Goal: Information Seeking & Learning: Learn about a topic

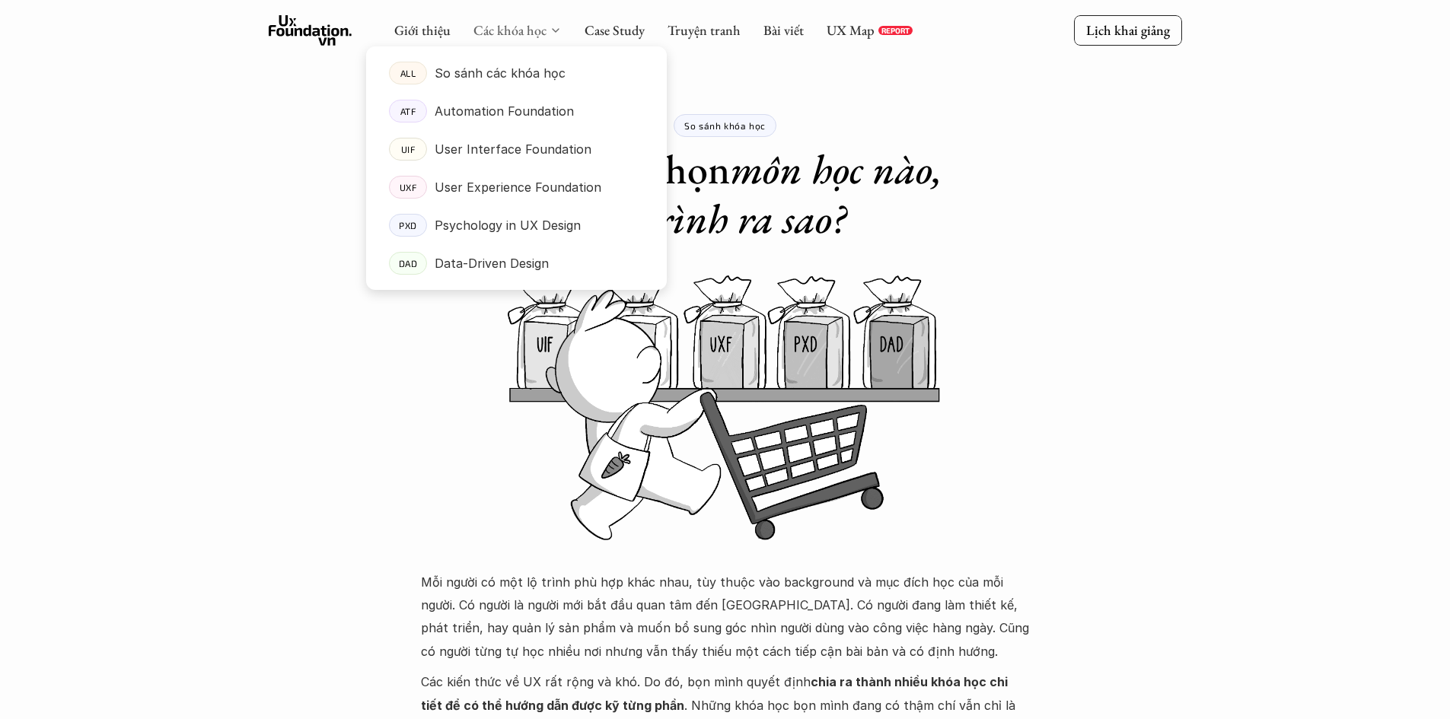
click at [527, 28] on link "Các khóa học" at bounding box center [510, 30] width 73 height 18
click at [493, 22] on link "Các khóa học" at bounding box center [510, 30] width 73 height 18
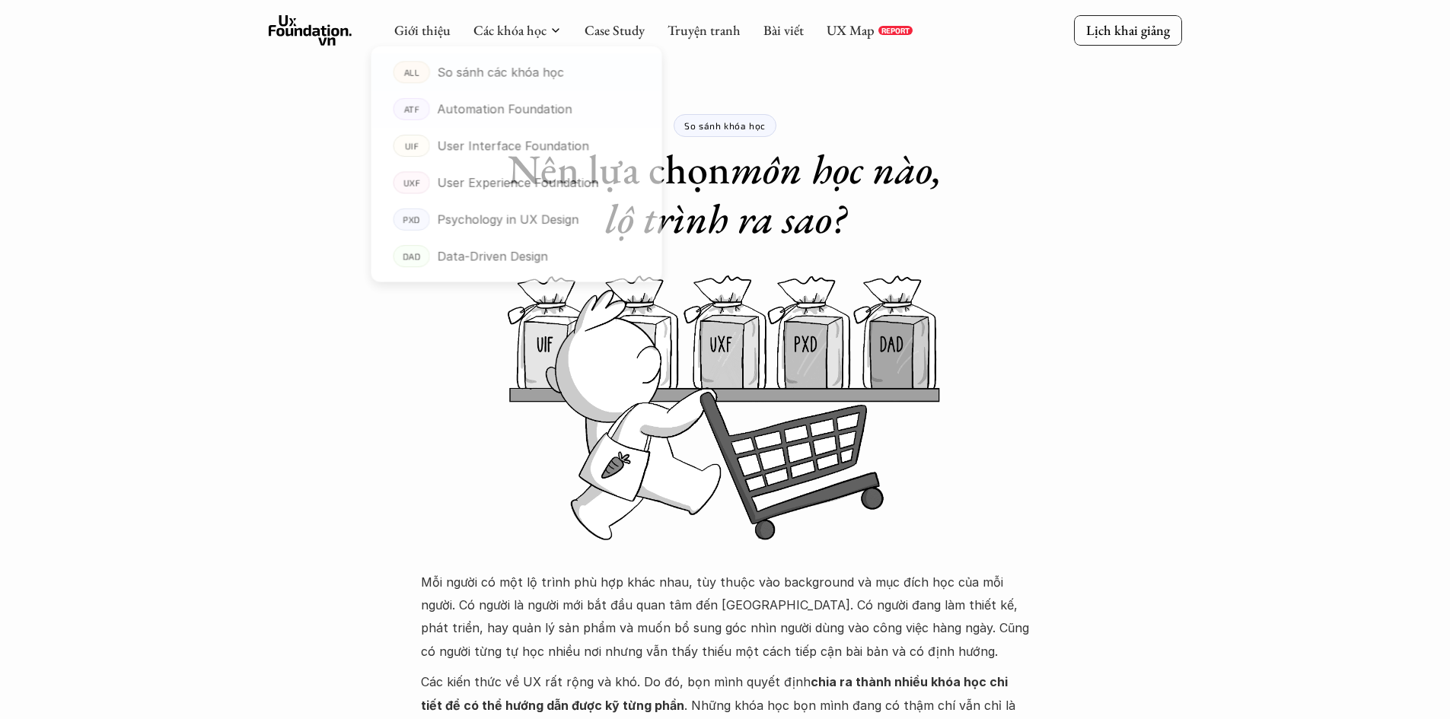
click at [278, 120] on div "So sánh khóa học Nên lựa chọn môn học nào, lộ trình ra sao?" at bounding box center [726, 122] width 914 height 244
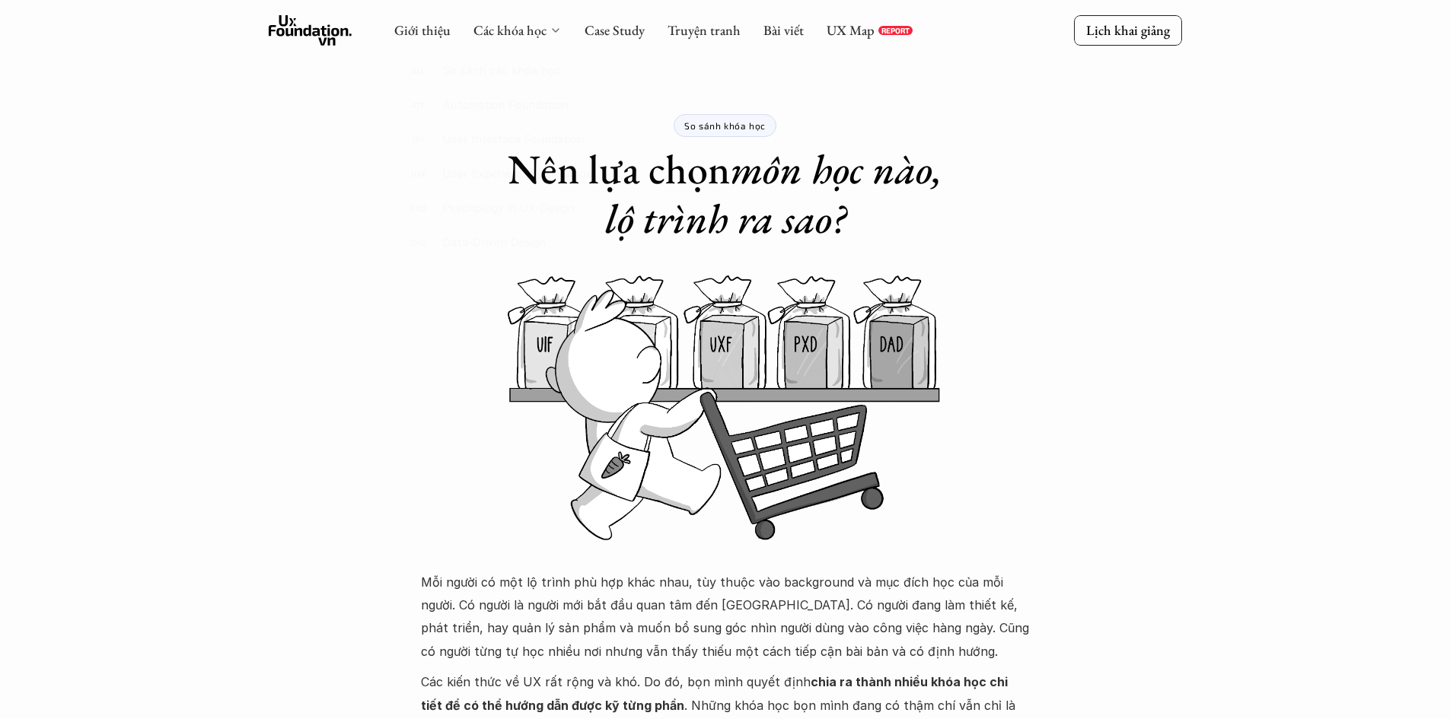
click at [482, 18] on div "Giới thiệu Các khóa học Case Study Truyện tranh Bài viết UX Map REPORT" at bounding box center [653, 30] width 518 height 30
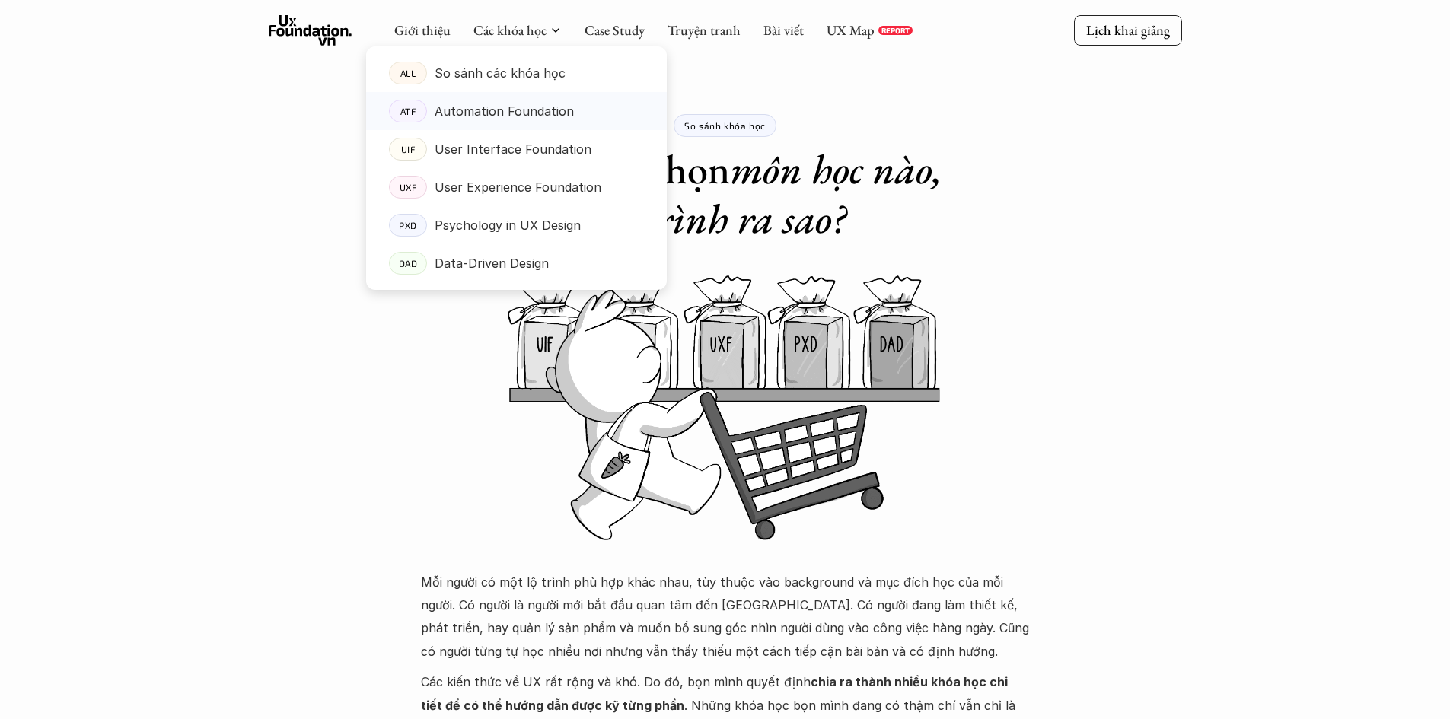
click at [521, 108] on p "Automation Foundation" at bounding box center [504, 111] width 139 height 23
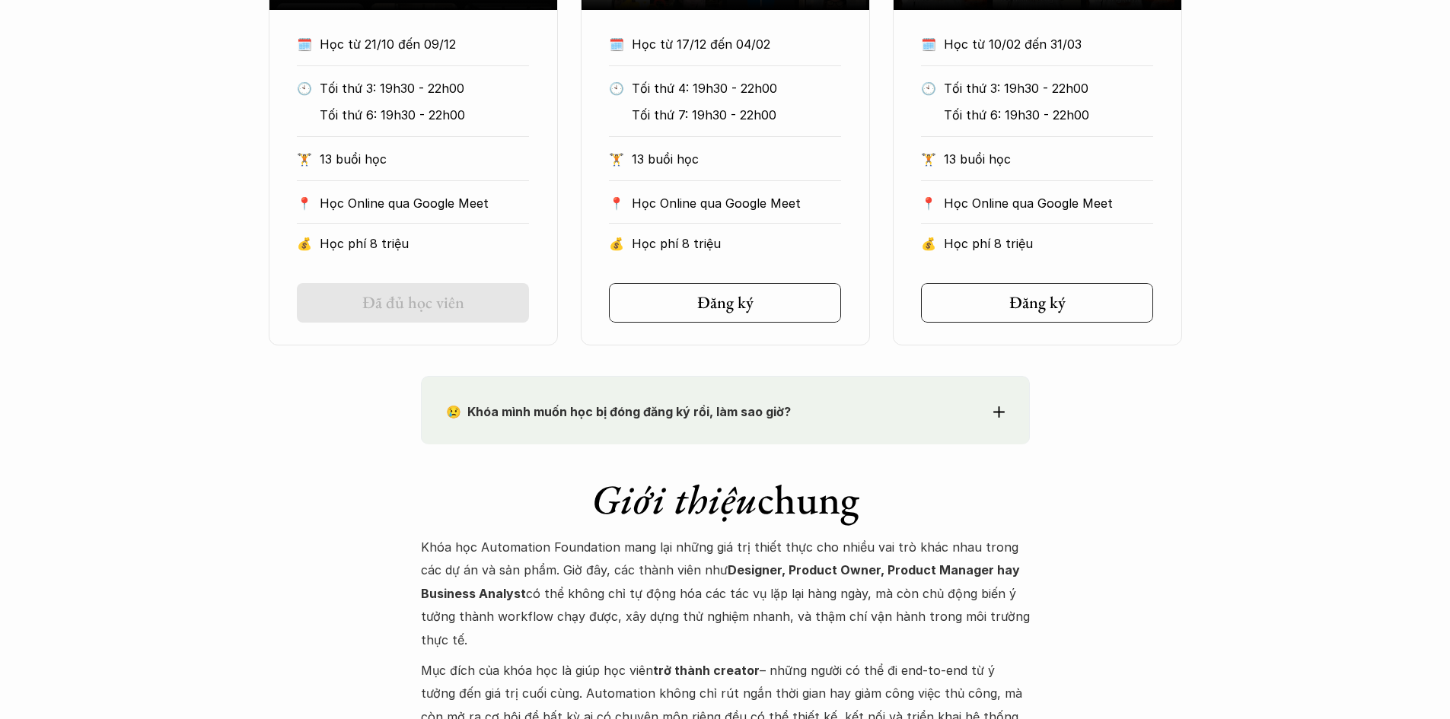
scroll to position [1294, 0]
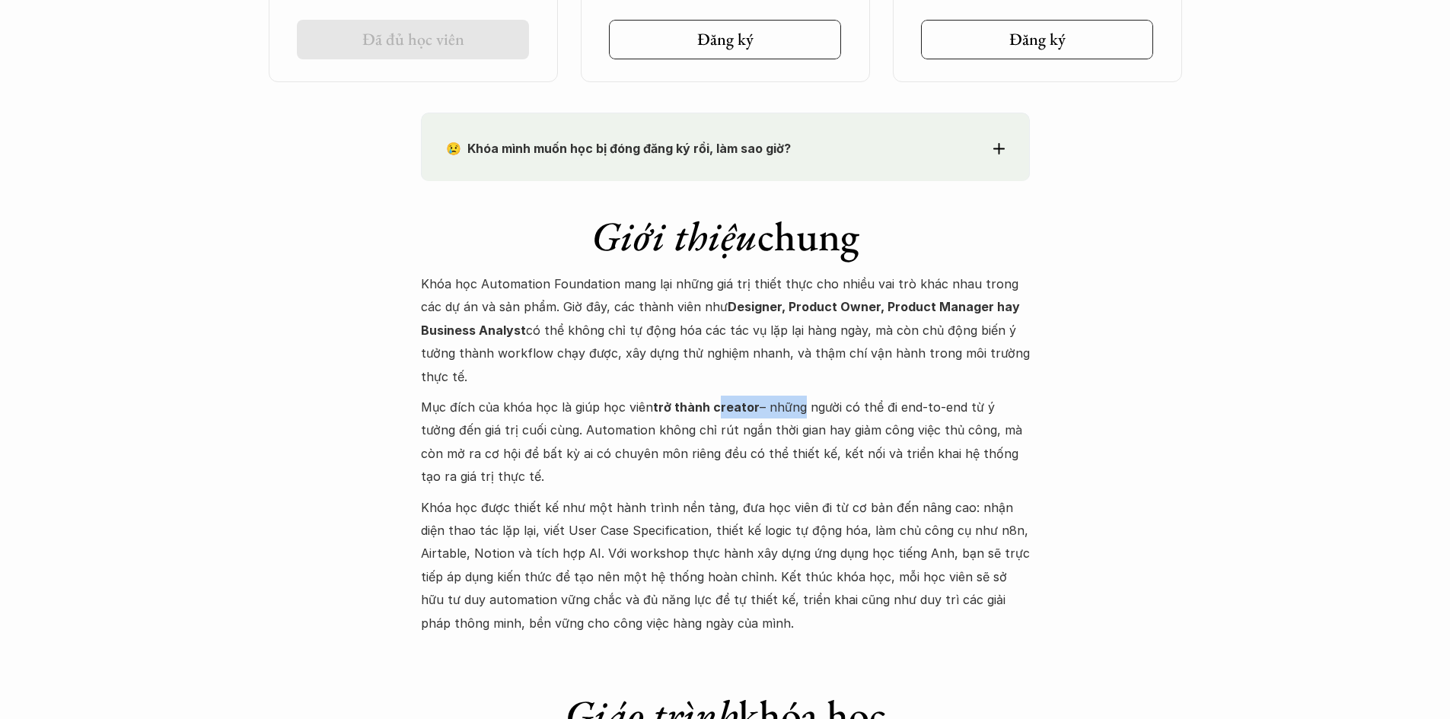
drag, startPoint x: 719, startPoint y: 414, endPoint x: 805, endPoint y: 412, distance: 86.8
click at [799, 411] on p "Mục đích của khóa học là giúp học viên trở thành creator – những người có thể đ…" at bounding box center [725, 442] width 609 height 93
click at [872, 415] on p "Mục đích của khóa học là giúp học viên trở thành creator – những người có thể đ…" at bounding box center [725, 442] width 609 height 93
drag, startPoint x: 636, startPoint y: 426, endPoint x: 891, endPoint y: 430, distance: 255.1
click at [891, 430] on p "Mục đích của khóa học là giúp học viên trở thành creator – những người có thể đ…" at bounding box center [725, 442] width 609 height 93
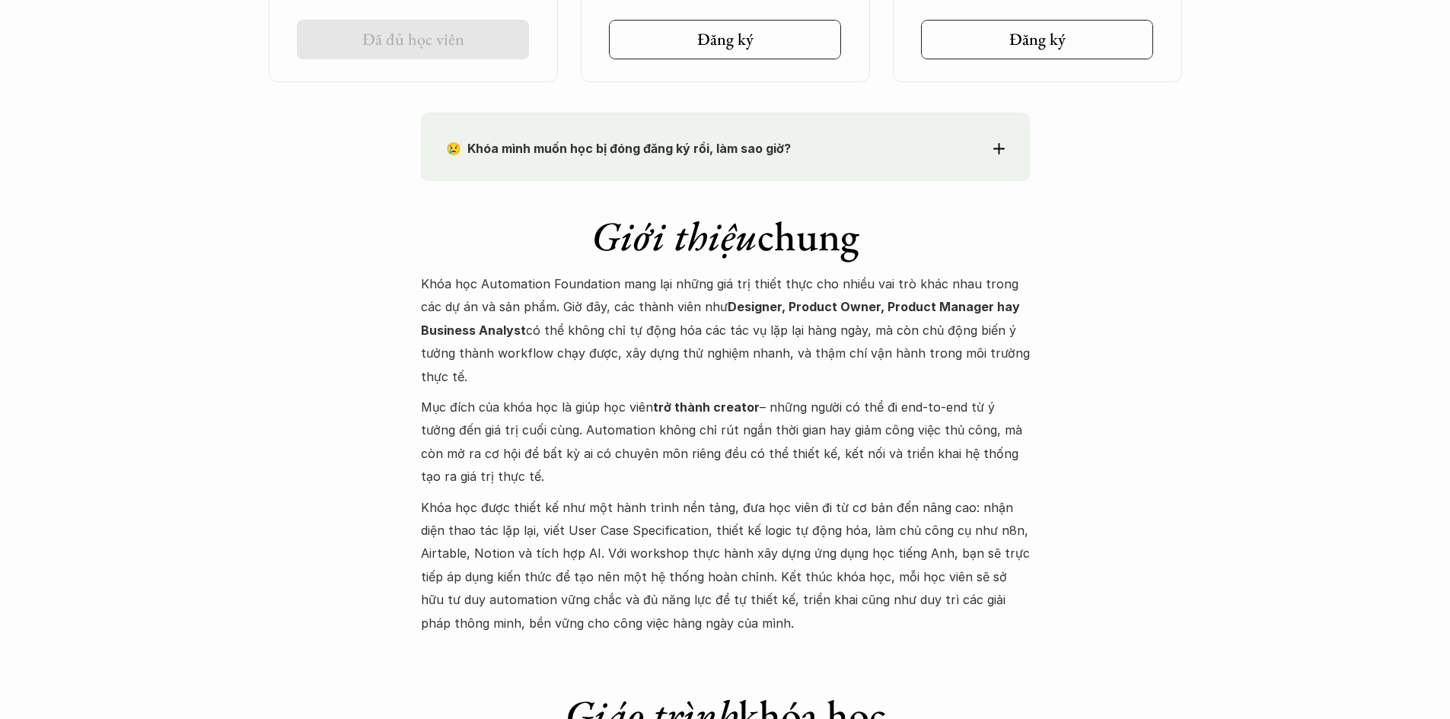
click at [914, 430] on p "Mục đích của khóa học là giúp học viên trở thành creator – những người có thể đ…" at bounding box center [725, 442] width 609 height 93
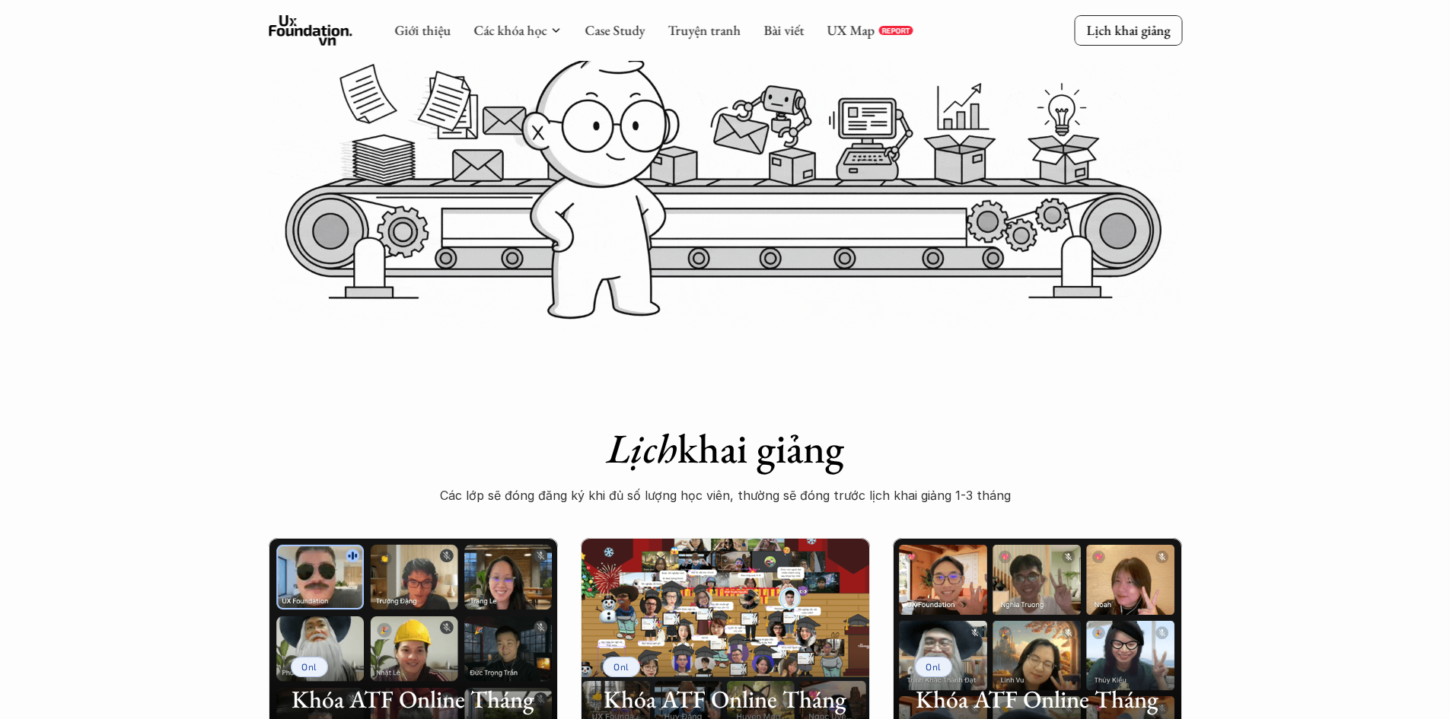
scroll to position [0, 0]
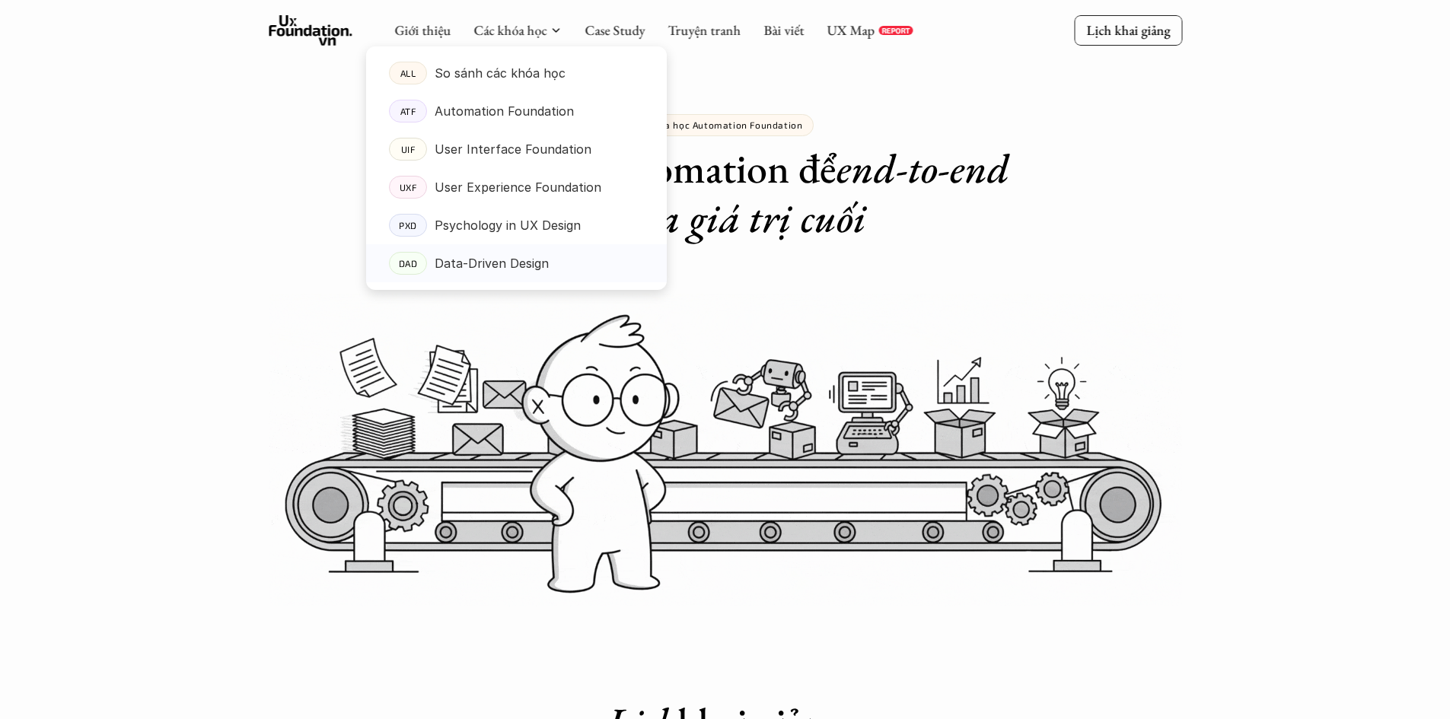
click at [542, 261] on p "Data-Driven Design" at bounding box center [492, 263] width 114 height 23
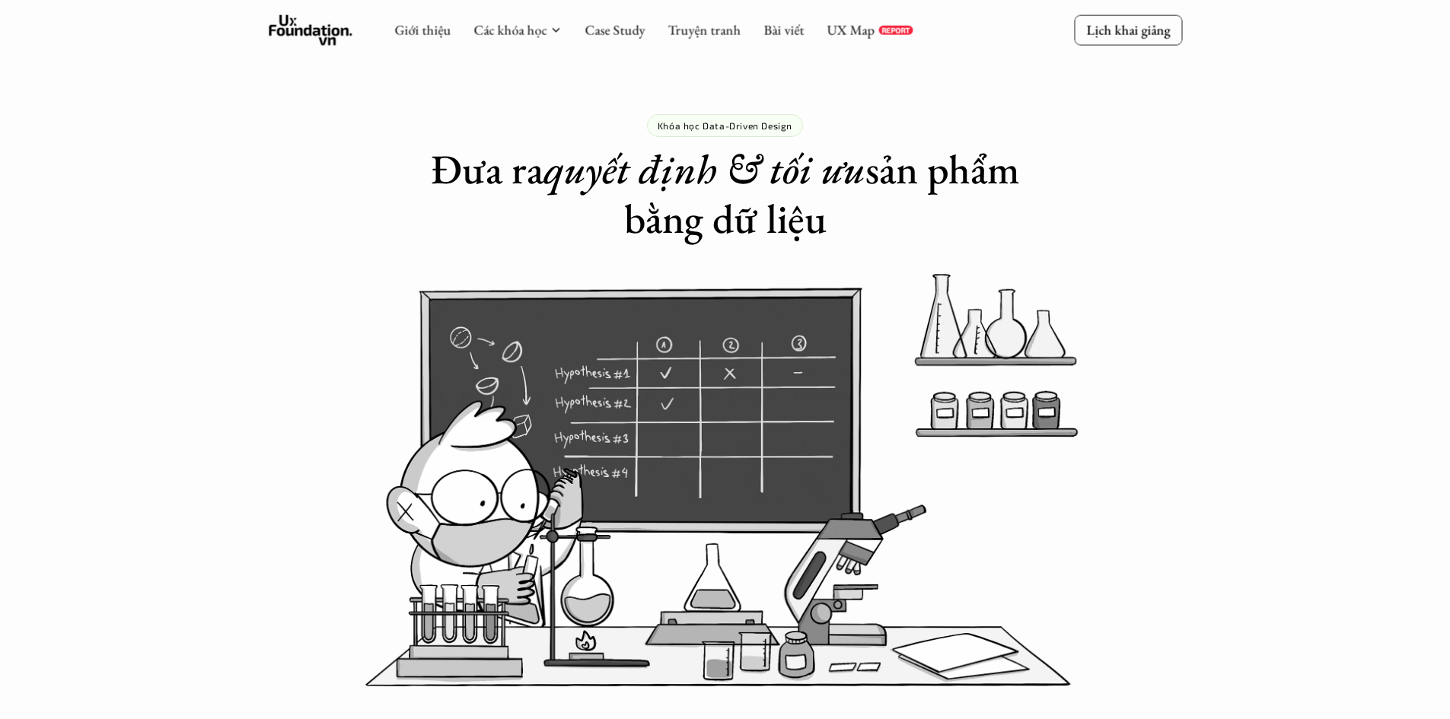
scroll to position [433, 0]
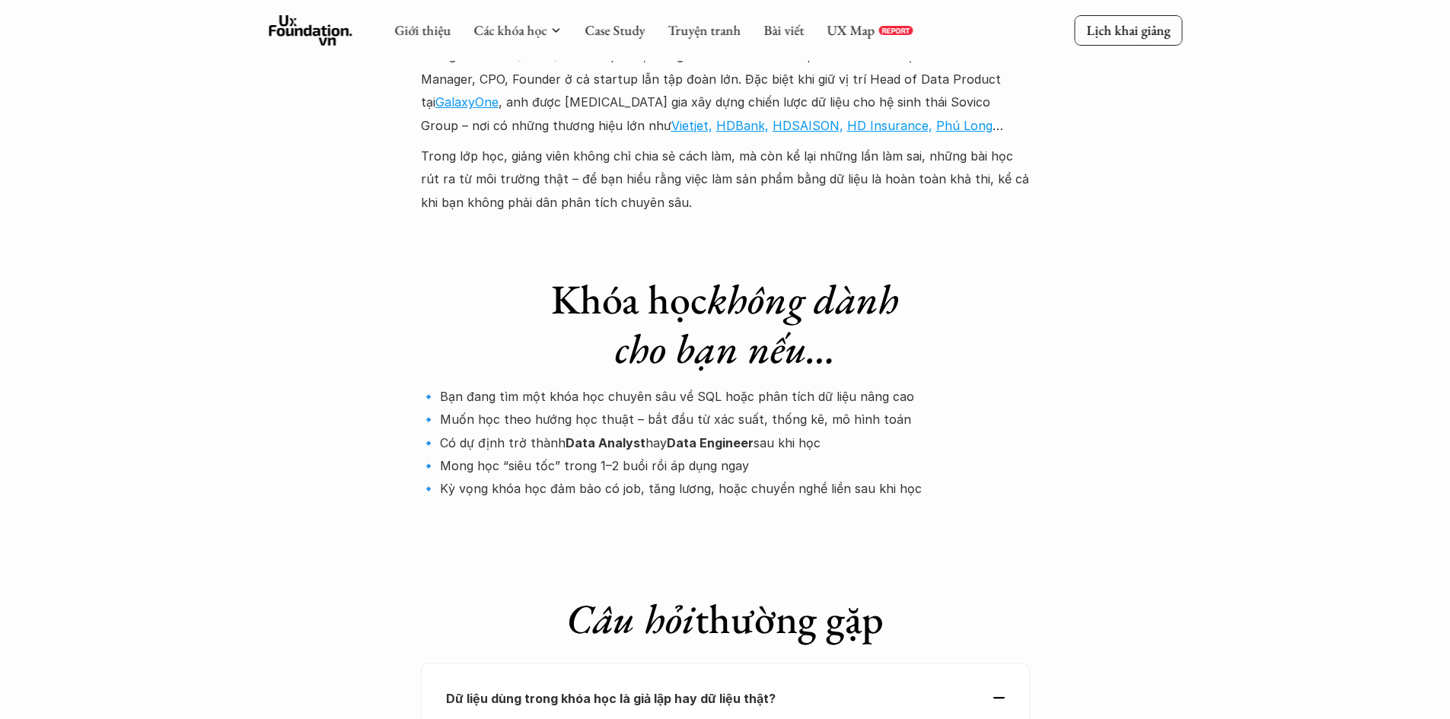
scroll to position [4404, 0]
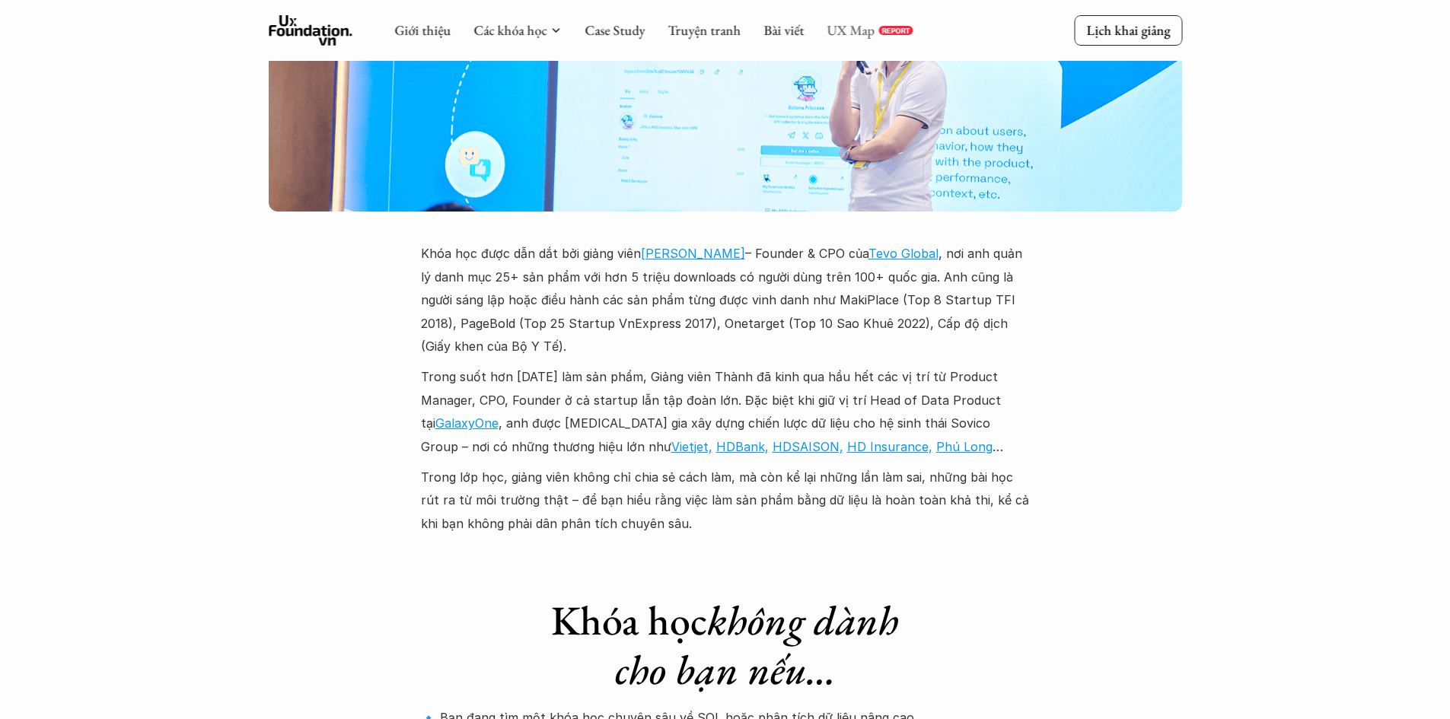
click at [854, 30] on link "UX Map" at bounding box center [851, 30] width 48 height 18
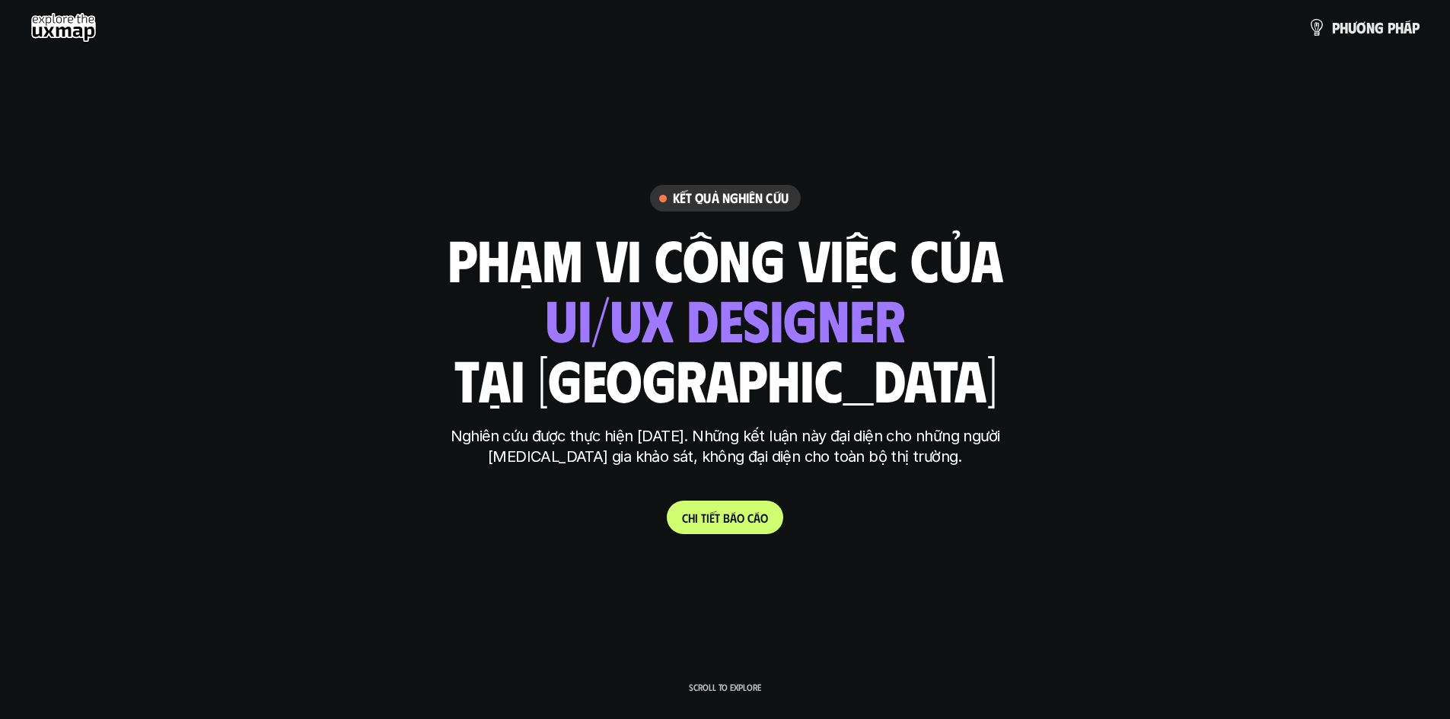
click at [703, 507] on link "C h i t i ế t b á o c á o" at bounding box center [725, 517] width 116 height 33
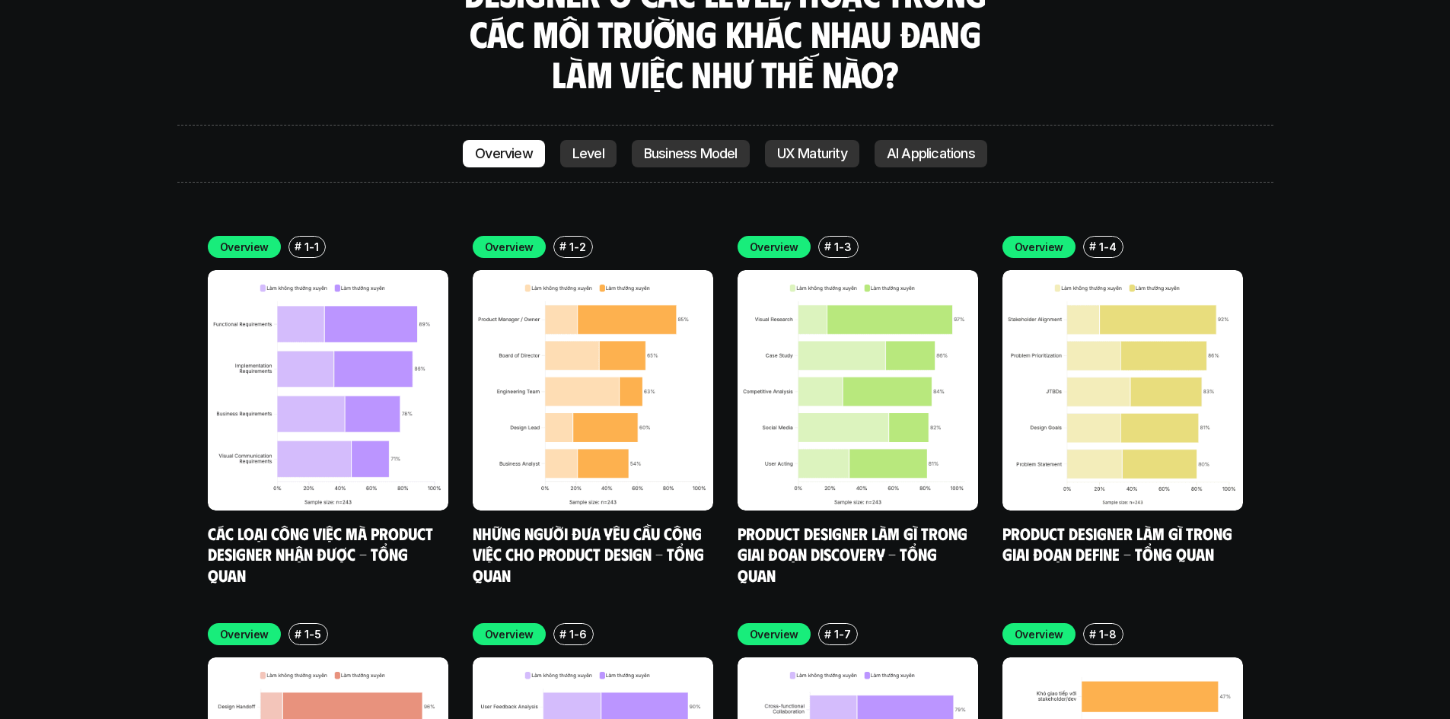
scroll to position [4574, 0]
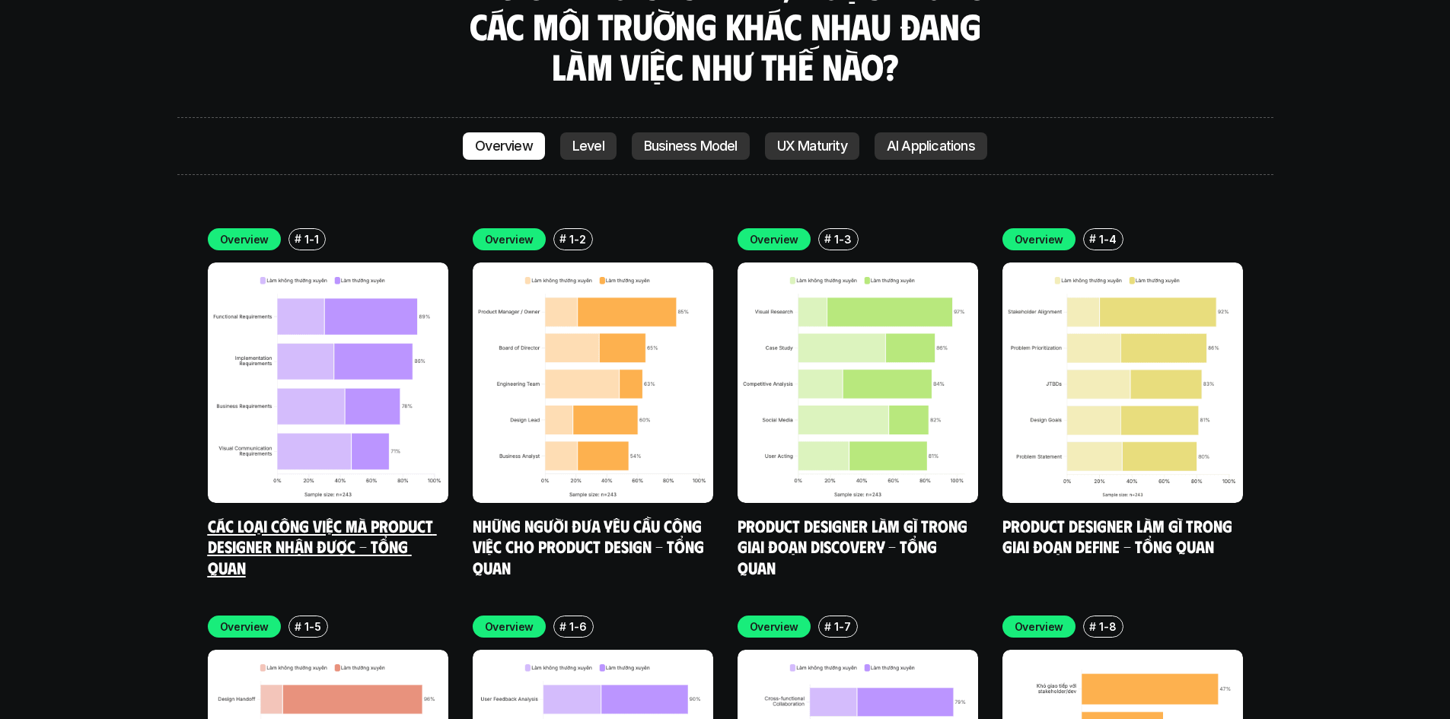
click at [289, 440] on div "Overview # 1-1 Các loại công việc mà Product Designer nhận được - Tổng quan" at bounding box center [328, 403] width 241 height 350
click at [289, 515] on link "Các loại công việc mà Product Designer nhận được - Tổng quan" at bounding box center [322, 546] width 229 height 62
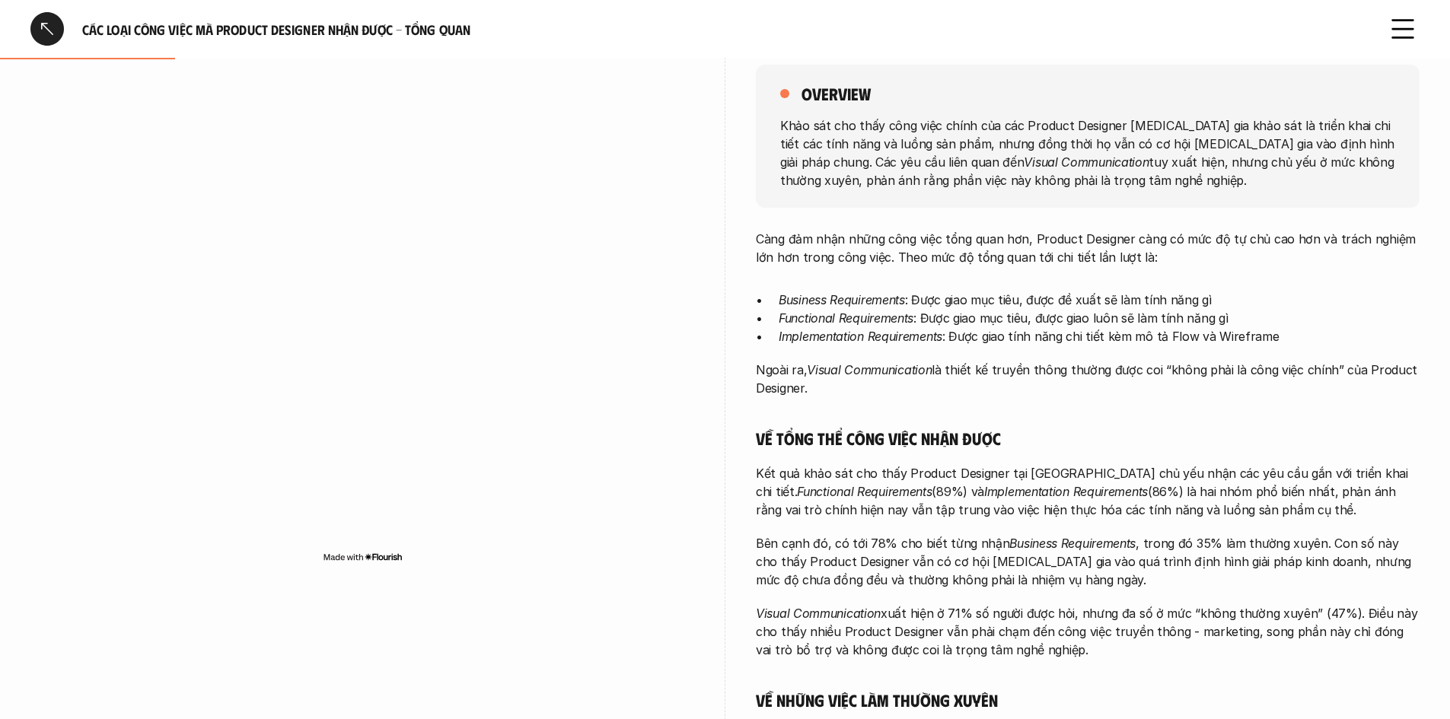
scroll to position [228, 0]
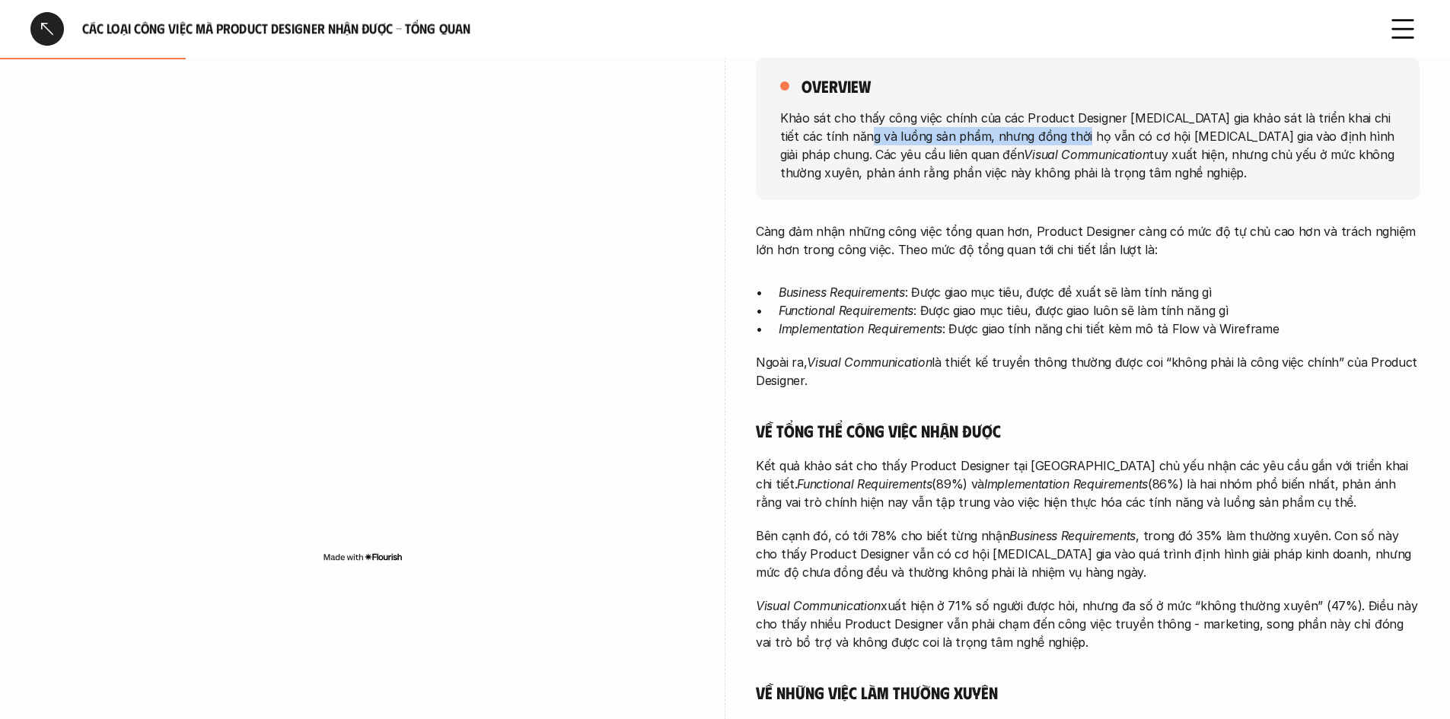
drag, startPoint x: 859, startPoint y: 139, endPoint x: 1073, endPoint y: 143, distance: 213.9
click at [1073, 143] on p "Khảo sát cho thấy công việc chính của các Product Designer [MEDICAL_DATA] gia k…" at bounding box center [1087, 144] width 615 height 73
click at [1082, 143] on p "Khảo sát cho thấy công việc chính của các Product Designer [MEDICAL_DATA] gia k…" at bounding box center [1087, 144] width 615 height 73
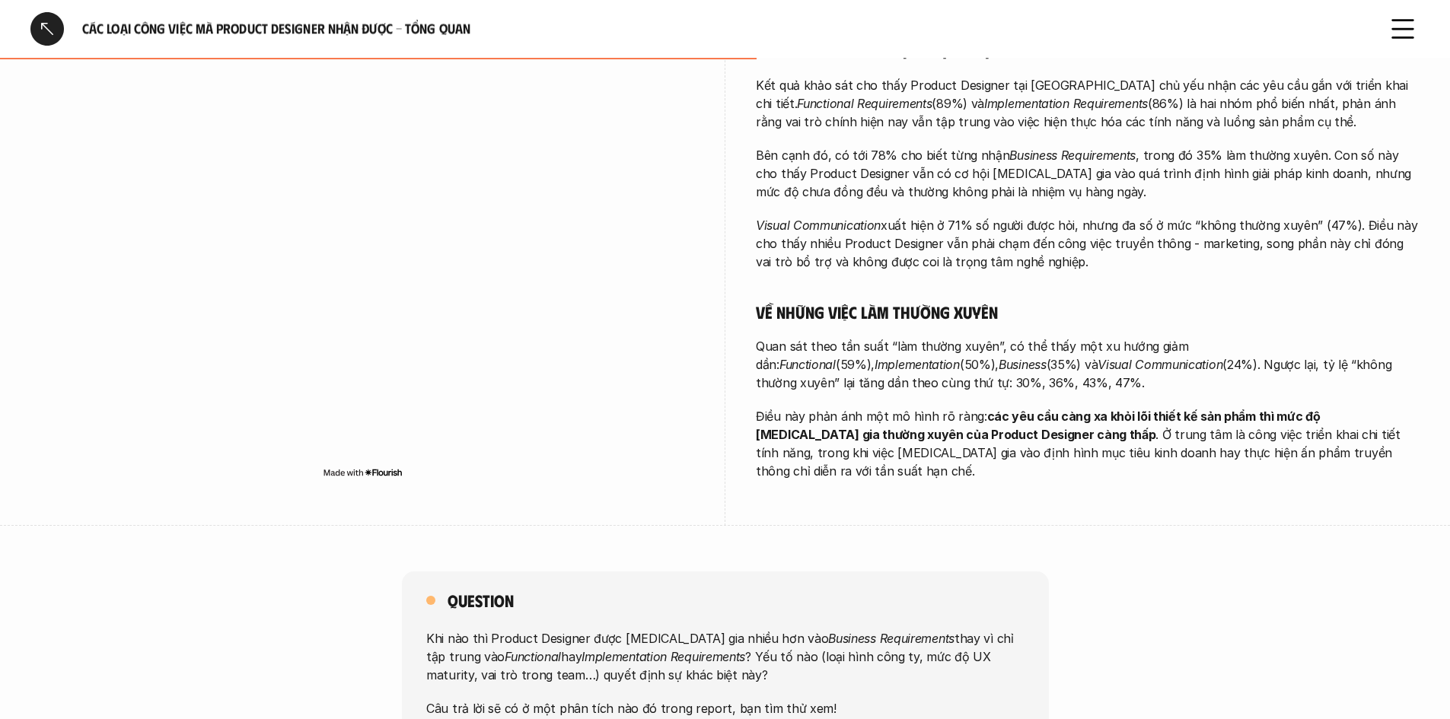
scroll to position [914, 0]
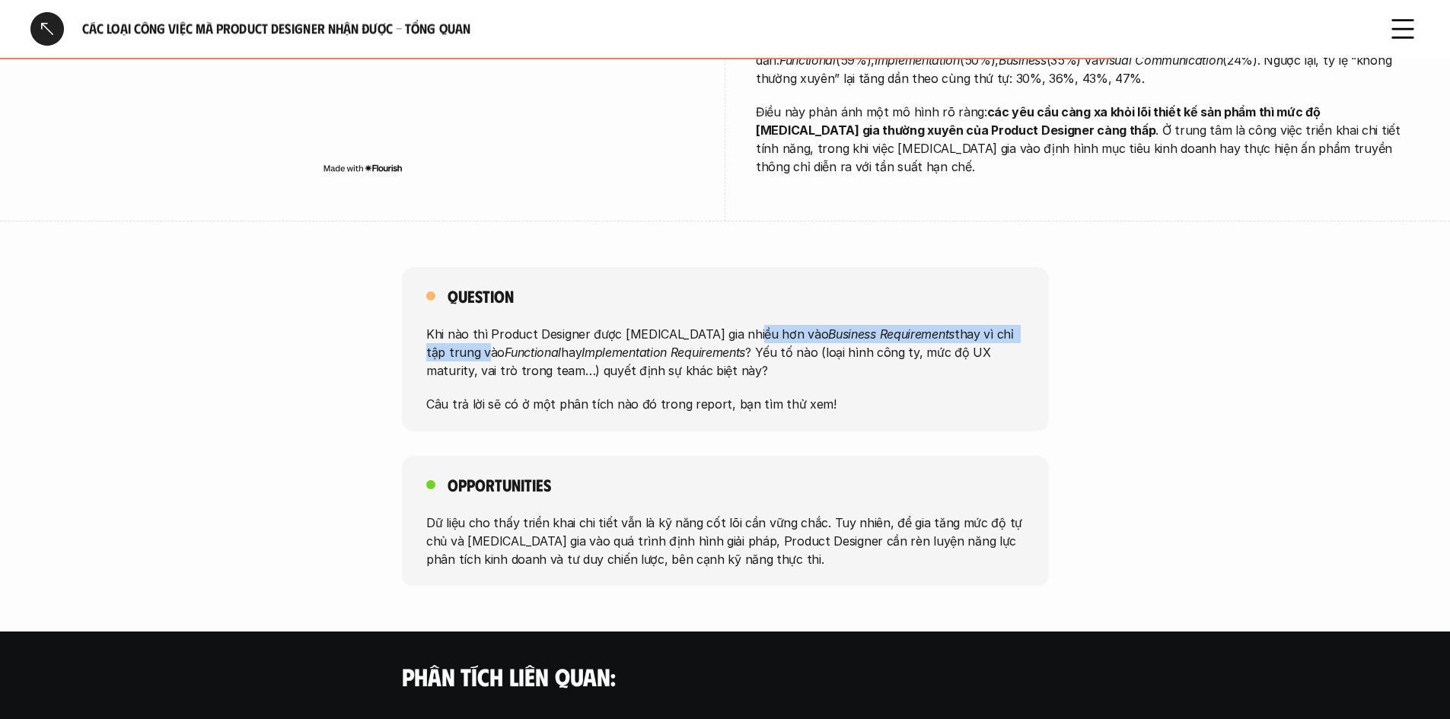
drag, startPoint x: 746, startPoint y: 317, endPoint x: 984, endPoint y: 317, distance: 238.3
click at [1000, 325] on p "Khi nào thì Product Designer được [MEDICAL_DATA] gia nhiều hơn vào Business Req…" at bounding box center [725, 352] width 598 height 55
click at [811, 337] on p "Khi nào thì Product Designer được [MEDICAL_DATA] gia nhiều hơn vào Business Req…" at bounding box center [725, 352] width 598 height 55
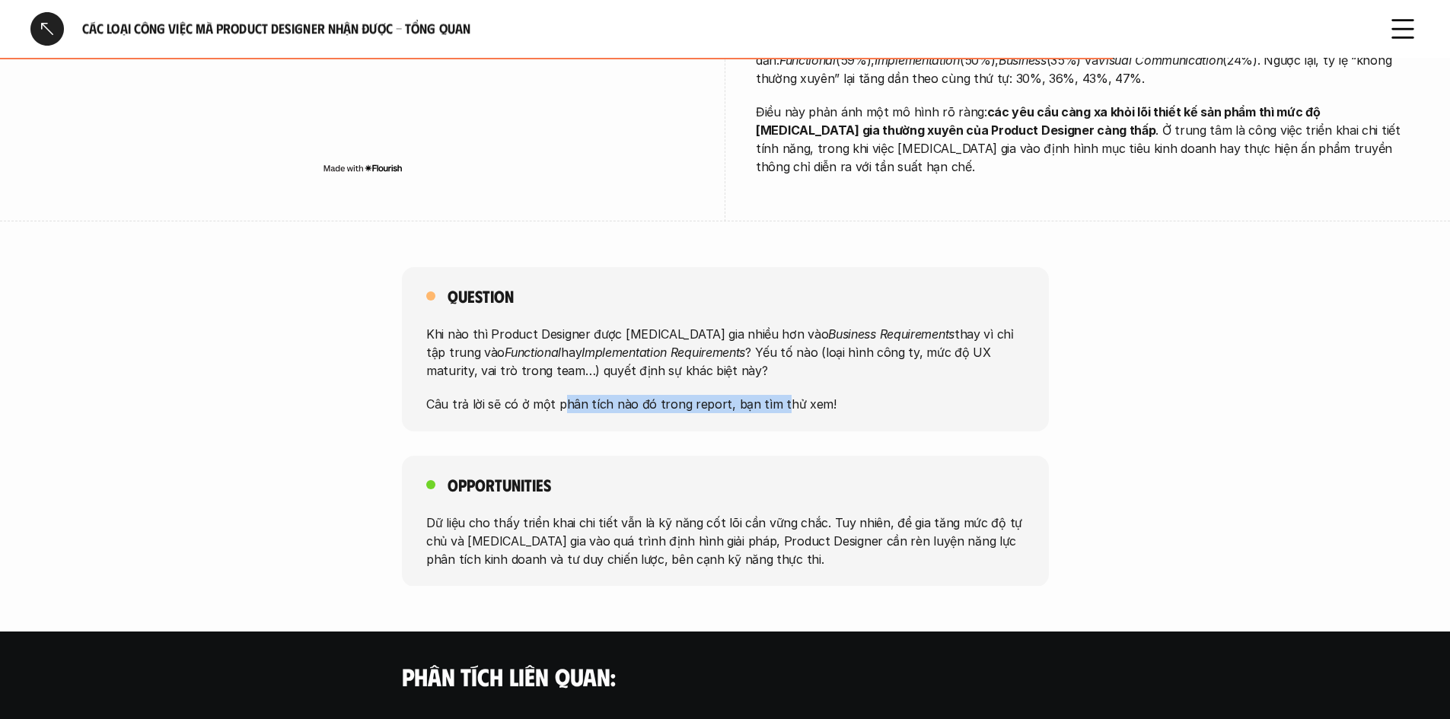
drag, startPoint x: 582, startPoint y: 381, endPoint x: 777, endPoint y: 381, distance: 194.9
click at [773, 395] on p "Câu trả lời sẽ có ở một phân tích nào đó trong report, bạn tìm thử xem!" at bounding box center [725, 404] width 598 height 18
click at [799, 395] on p "Câu trả lời sẽ có ở một phân tích nào đó trong report, bạn tìm thử xem!" at bounding box center [725, 404] width 598 height 18
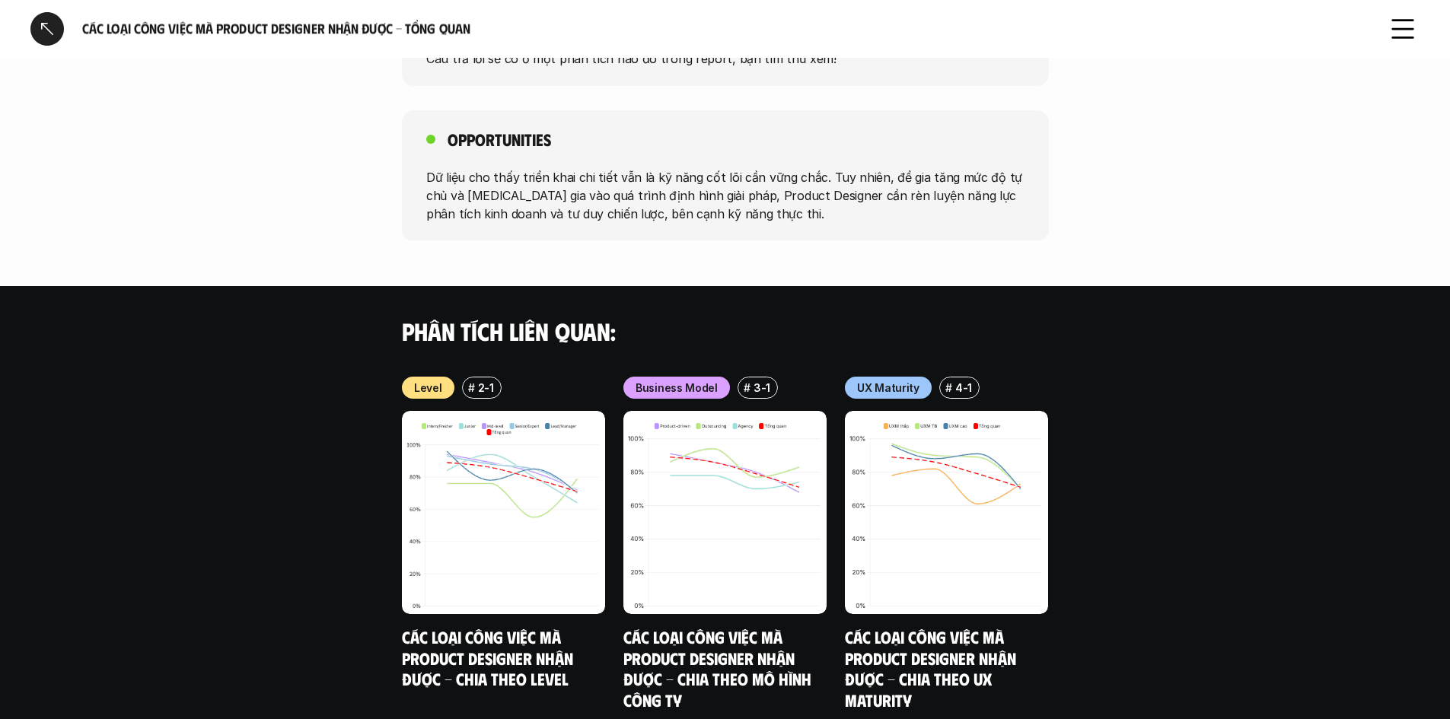
scroll to position [1335, 0]
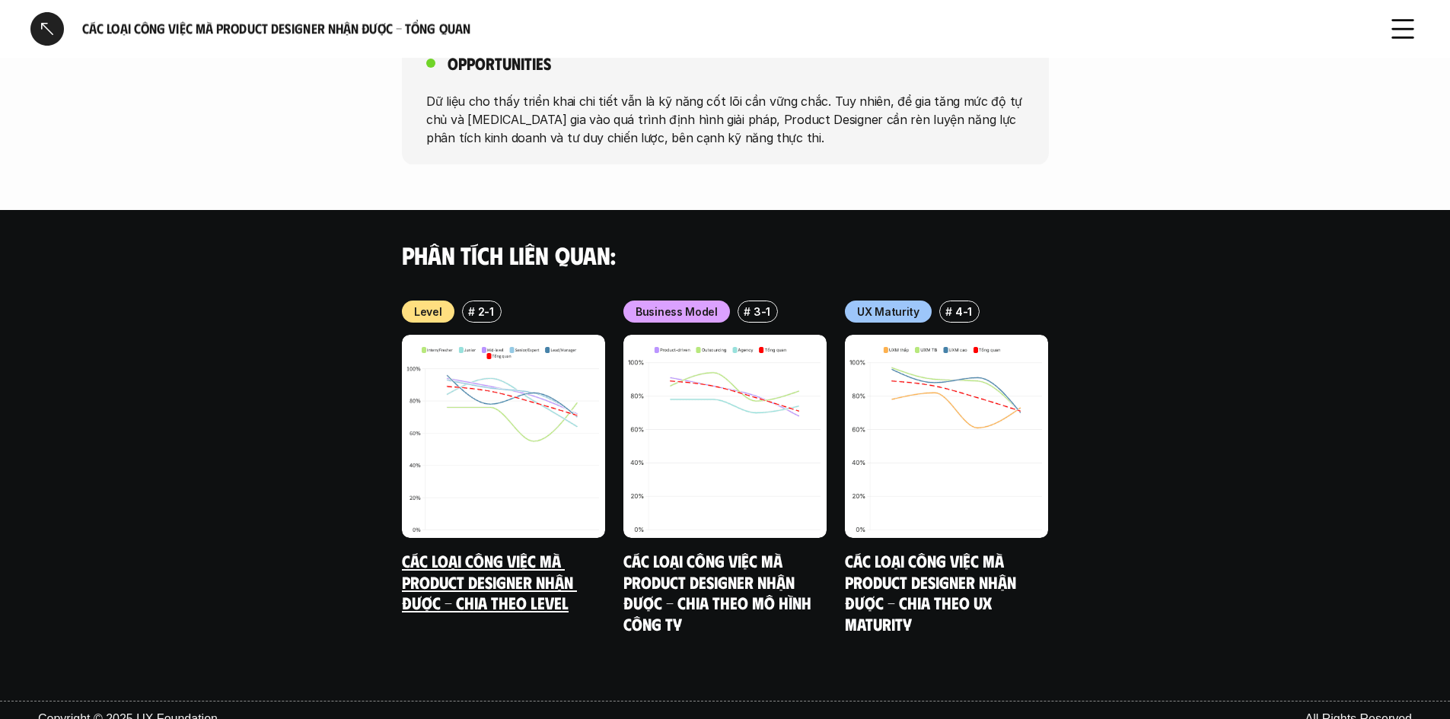
click at [521, 553] on link "Các loại công việc mà Product Designer nhận được - Chia theo Level" at bounding box center [489, 581] width 175 height 62
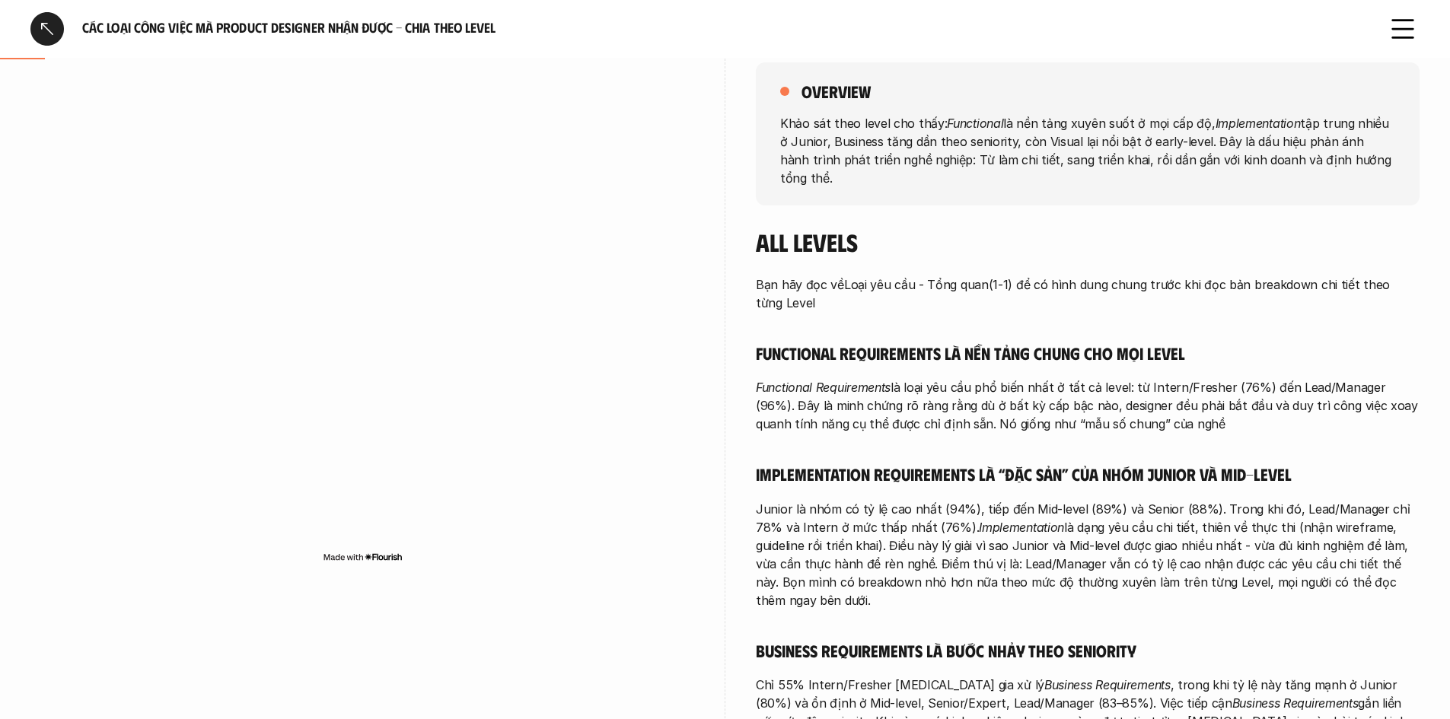
scroll to position [228, 0]
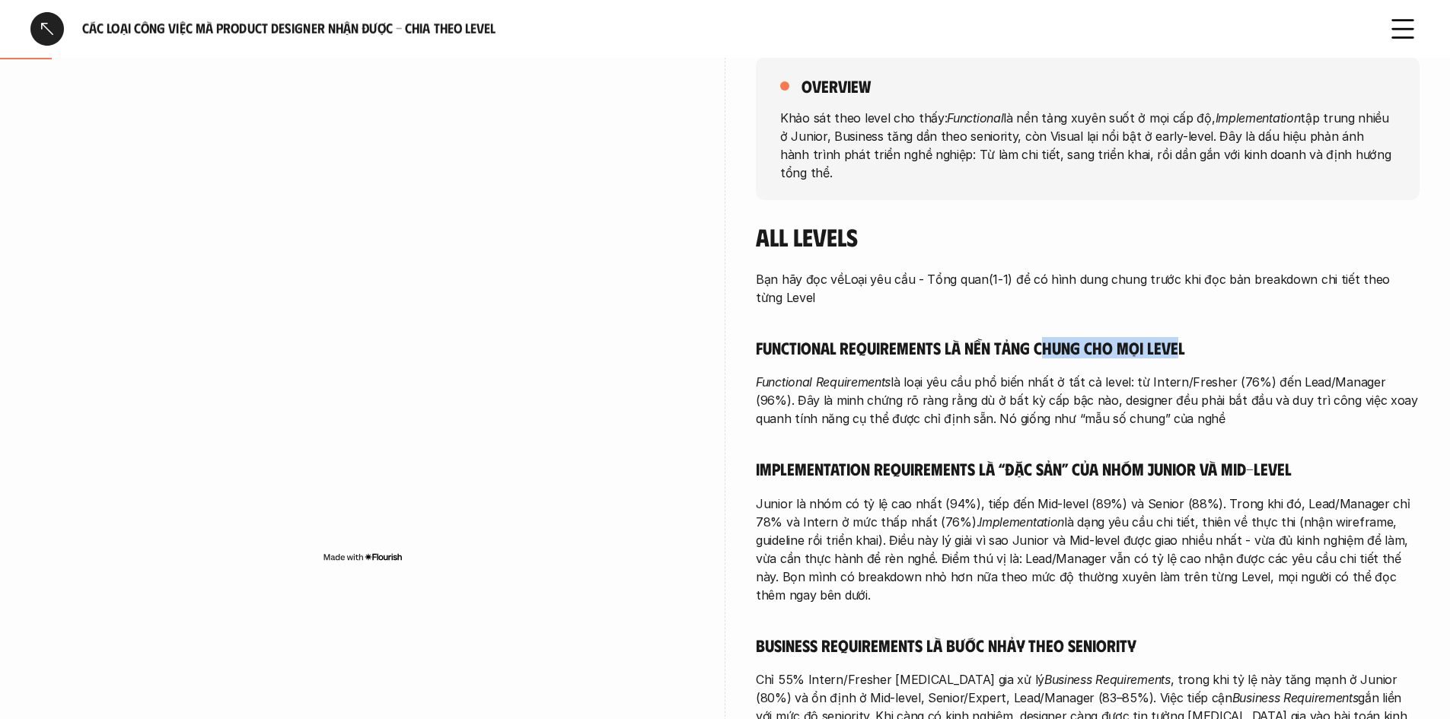
drag, startPoint x: 1051, startPoint y: 331, endPoint x: 1183, endPoint y: 333, distance: 132.5
click at [1183, 337] on h5 "Functional Requirements là nền tảng chung cho mọi level" at bounding box center [1088, 347] width 664 height 21
drag, startPoint x: 879, startPoint y: 364, endPoint x: 936, endPoint y: 365, distance: 56.3
click at [936, 373] on p "Functional Requirements là loại yêu cầu phổ biến nhất ở tất cả level: từ Intern…" at bounding box center [1088, 400] width 664 height 55
click at [1032, 373] on p "Functional Requirements là loại yêu cầu phổ biến nhất ở tất cả level: từ Intern…" at bounding box center [1088, 400] width 664 height 55
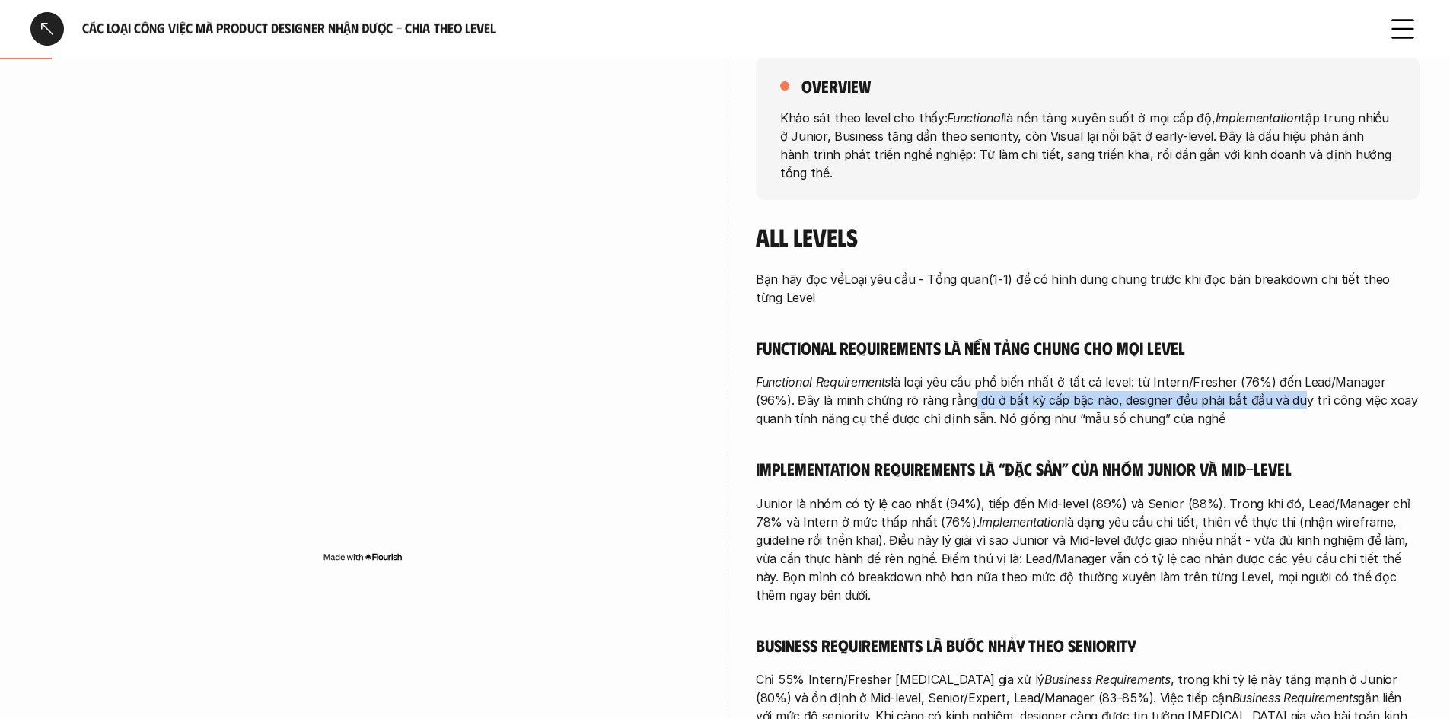
drag, startPoint x: 923, startPoint y: 380, endPoint x: 1245, endPoint y: 381, distance: 322.0
click at [1242, 381] on p "Functional Requirements là loại yêu cầu phổ biến nhất ở tất cả level: từ Intern…" at bounding box center [1088, 400] width 664 height 55
click at [1306, 381] on p "Functional Requirements là loại yêu cầu phổ biến nhất ở tất cả level: từ Intern…" at bounding box center [1088, 400] width 664 height 55
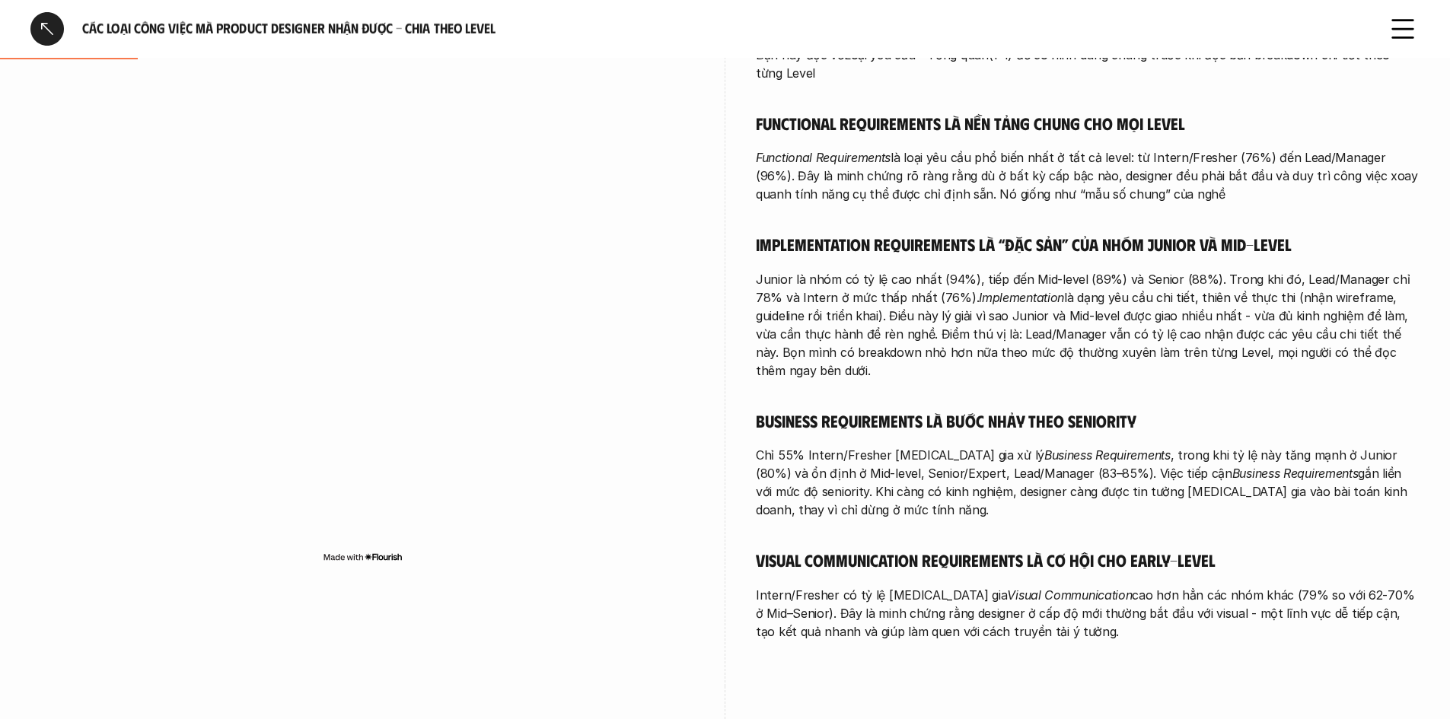
scroll to position [457, 0]
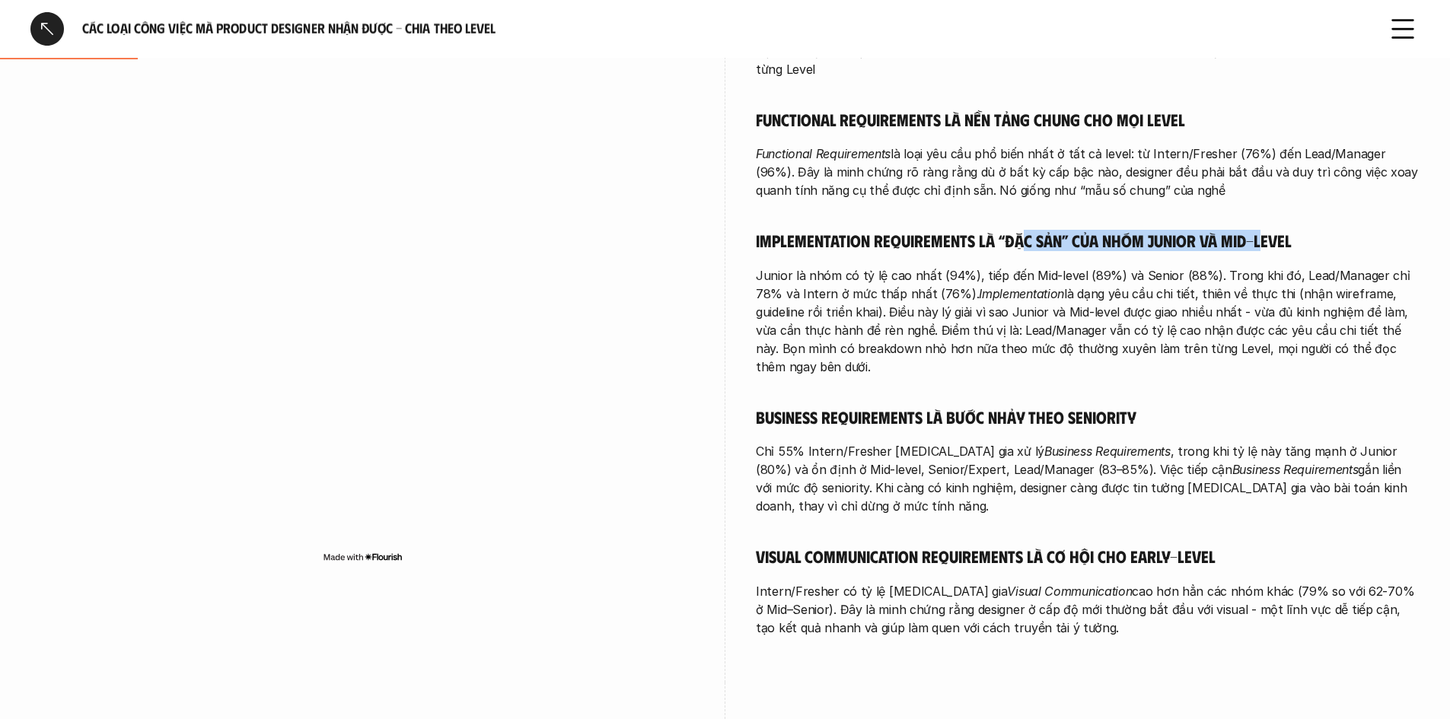
drag, startPoint x: 1020, startPoint y: 220, endPoint x: 1263, endPoint y: 222, distance: 242.9
click at [1263, 230] on h5 "Implementation Requirements là “đặc sản” của nhóm Junior và Mid-level" at bounding box center [1088, 240] width 664 height 21
drag, startPoint x: 901, startPoint y: 252, endPoint x: 1103, endPoint y: 250, distance: 202.5
click at [1099, 266] on p "Junior là nhóm có tỷ lệ cao nhất (94%), tiếp đến Mid-level (89%) và Senior (88%…" at bounding box center [1088, 321] width 664 height 110
drag, startPoint x: 1278, startPoint y: 250, endPoint x: 1306, endPoint y: 257, distance: 28.1
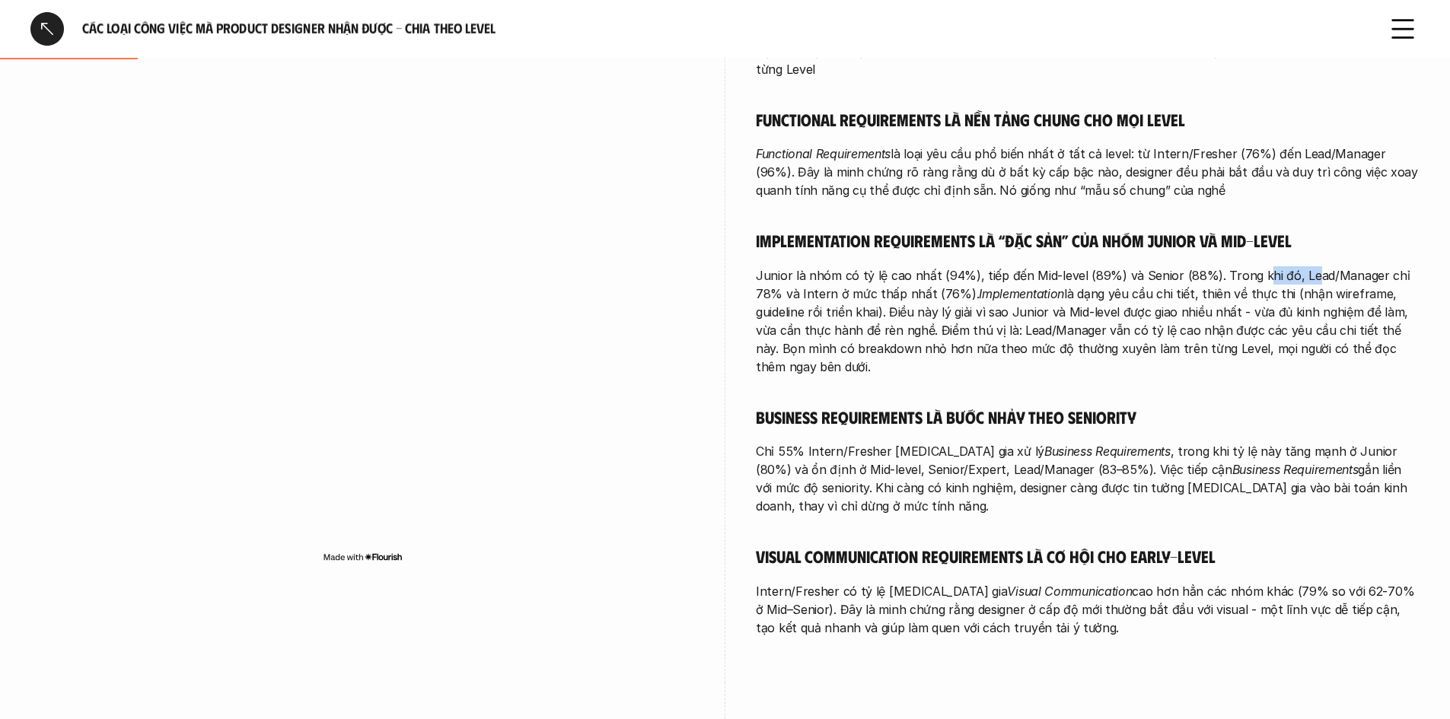
click at [1306, 266] on p "Junior là nhóm có tỷ lệ cao nhất (94%), tiếp đến Mid-level (89%) và Senior (88%…" at bounding box center [1088, 321] width 664 height 110
drag, startPoint x: 995, startPoint y: 279, endPoint x: 1243, endPoint y: 273, distance: 248.2
click at [1243, 273] on p "Junior là nhóm có tỷ lệ cao nhất (94%), tiếp đến Mid-level (89%) và Senior (88%…" at bounding box center [1088, 321] width 664 height 110
click at [1291, 275] on p "Junior là nhóm có tỷ lệ cao nhất (94%), tiếp đến Mid-level (89%) và Senior (88%…" at bounding box center [1088, 321] width 664 height 110
drag, startPoint x: 907, startPoint y: 296, endPoint x: 1245, endPoint y: 298, distance: 337.2
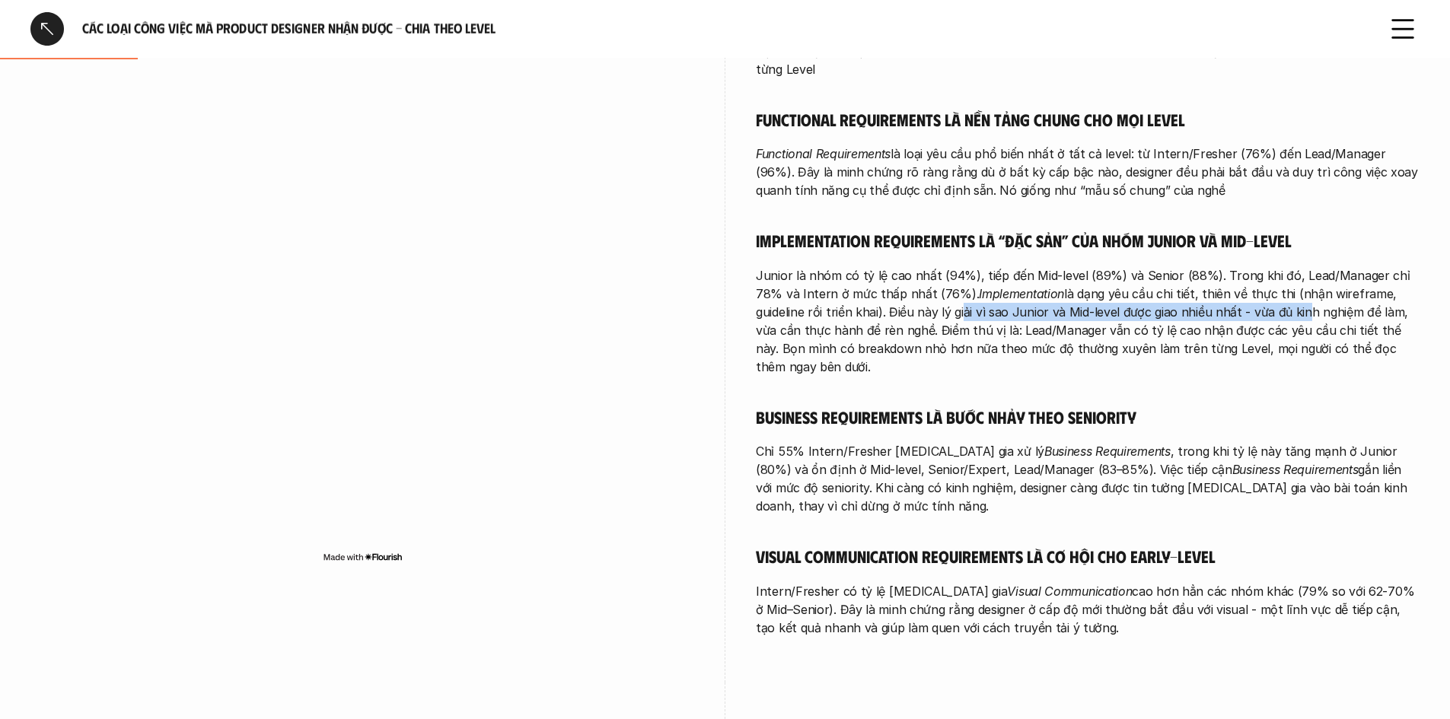
click at [1245, 298] on p "Junior là nhóm có tỷ lệ cao nhất (94%), tiếp đến Mid-level (89%) và Senior (88%…" at bounding box center [1088, 321] width 664 height 110
click at [1246, 295] on p "Junior là nhóm có tỷ lệ cao nhất (94%), tiếp đến Mid-level (89%) và Senior (88%…" at bounding box center [1088, 321] width 664 height 110
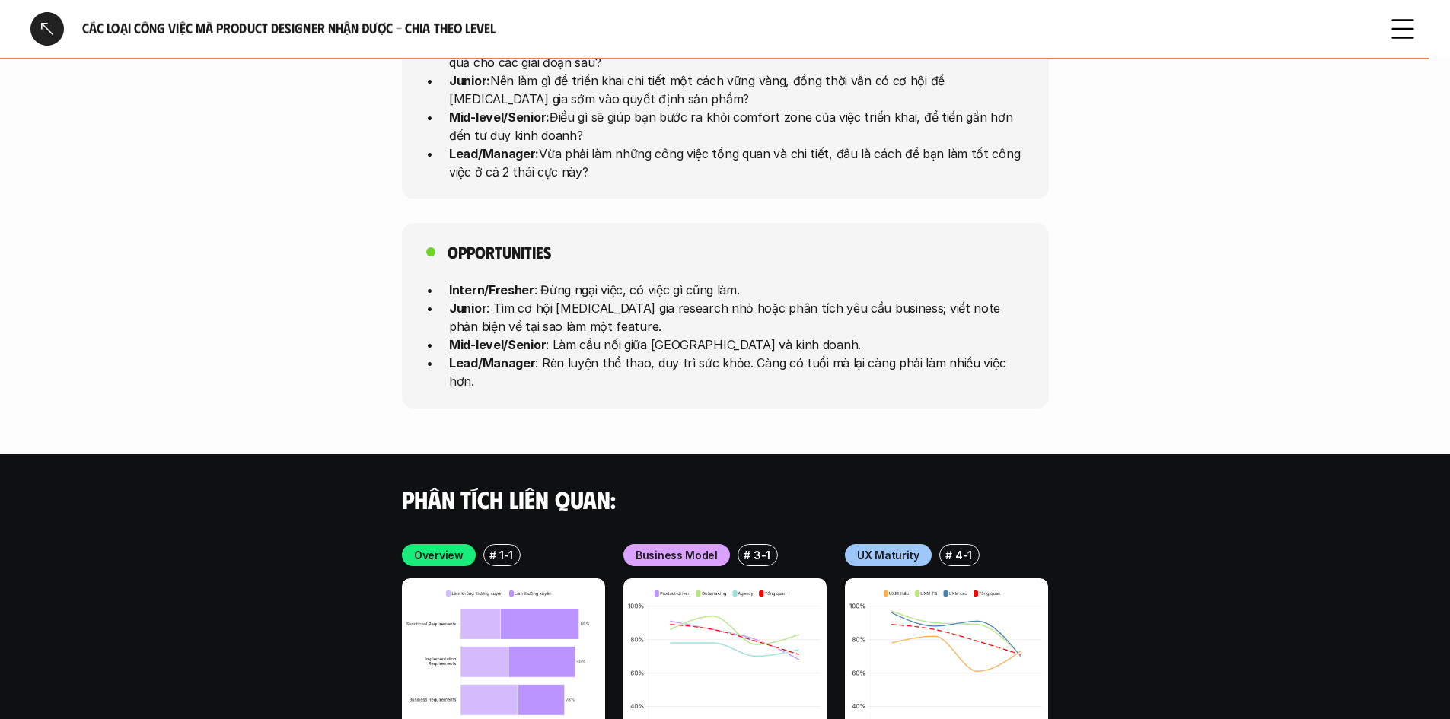
scroll to position [4187, 0]
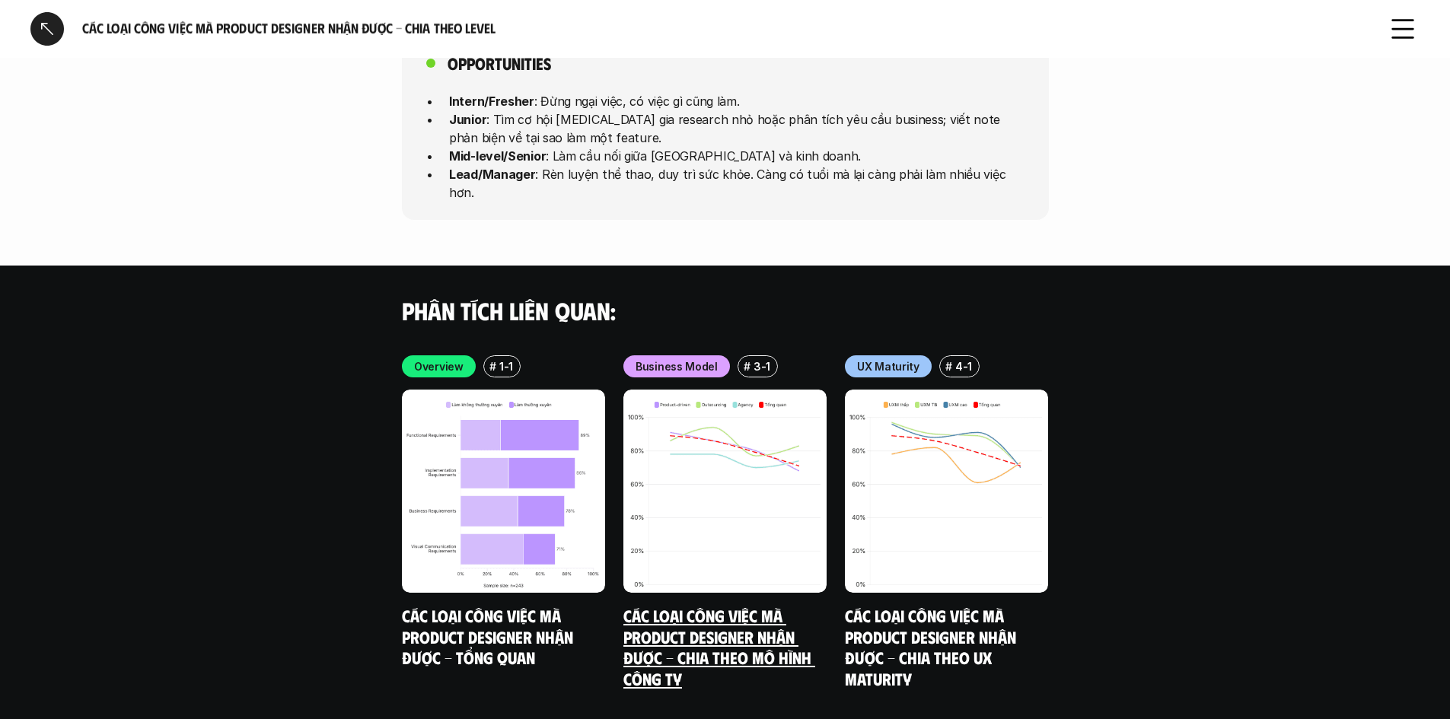
click at [724, 605] on link "Các loại công việc mà Product Designer nhận được - Chia theo mô hình công ty" at bounding box center [719, 647] width 192 height 84
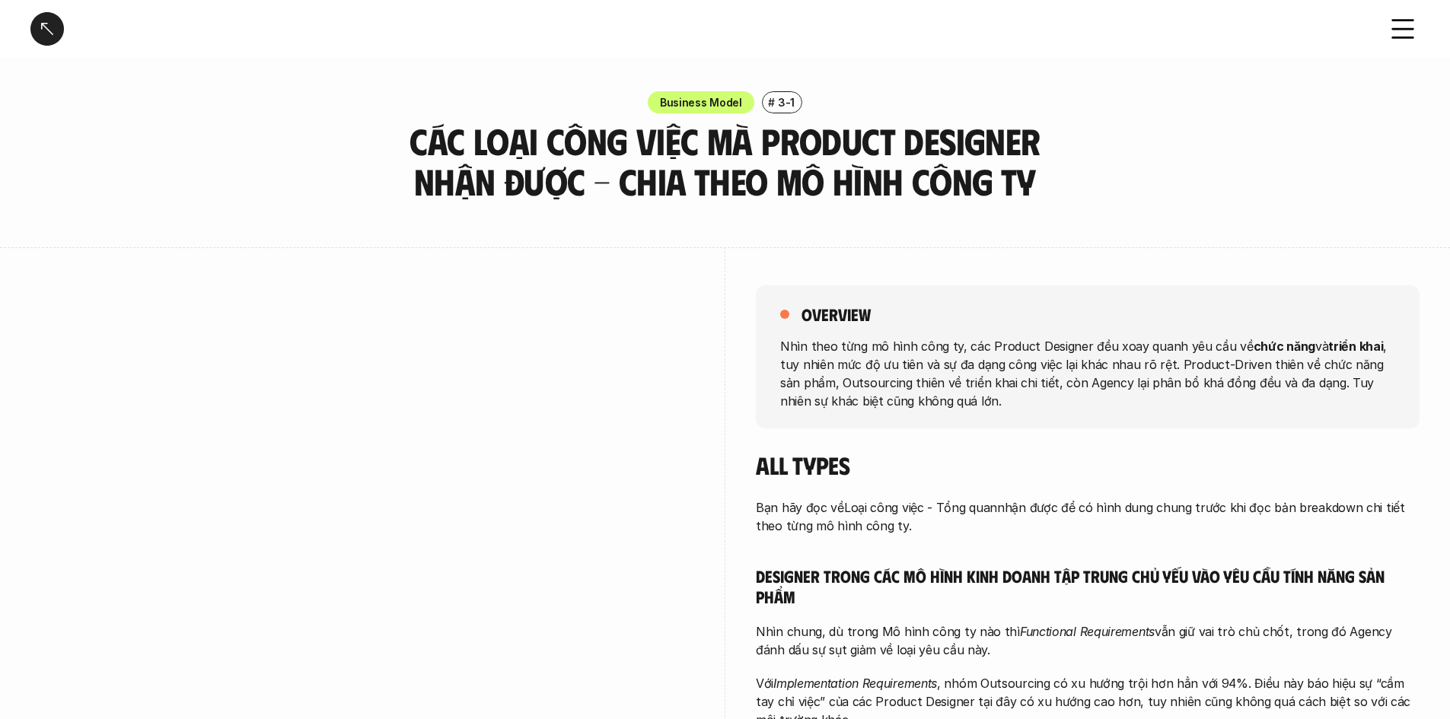
scroll to position [228, 0]
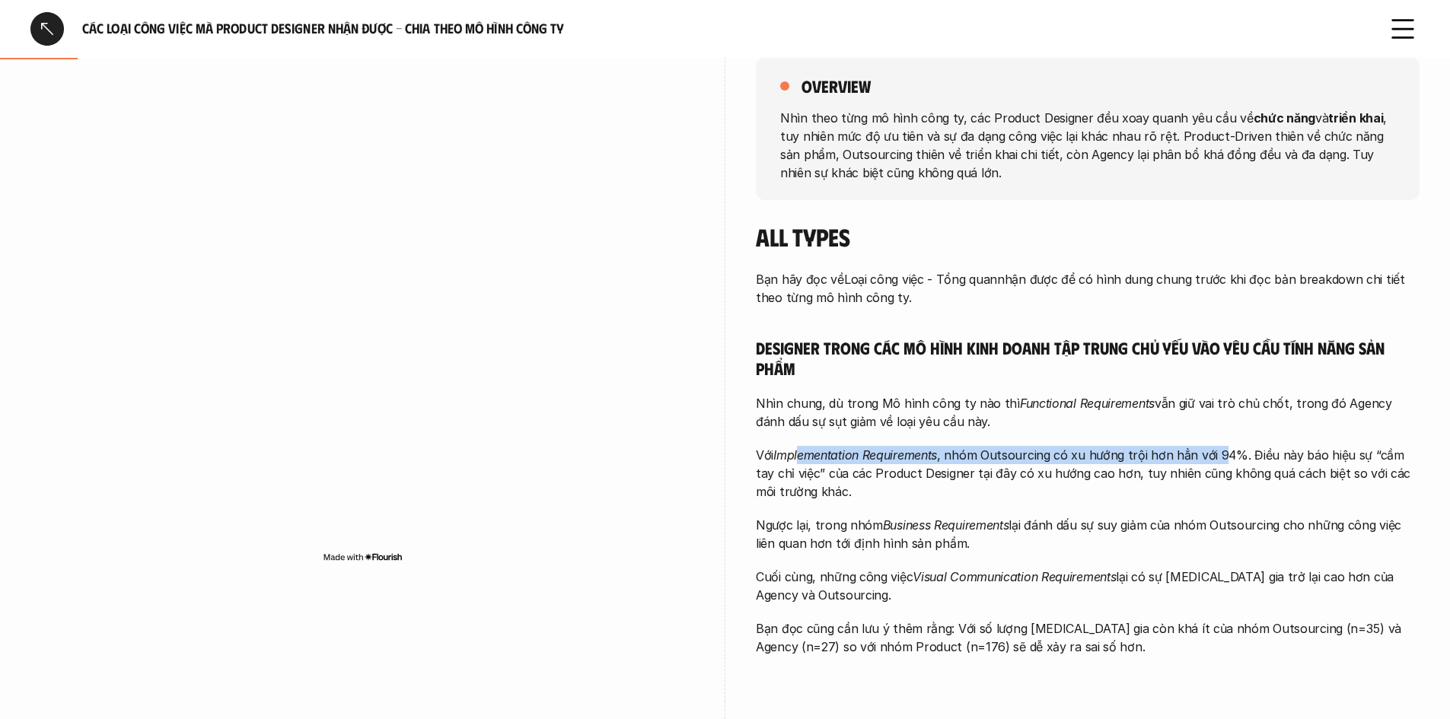
drag, startPoint x: 802, startPoint y: 457, endPoint x: 1223, endPoint y: 454, distance: 420.2
click at [1223, 454] on p "Với Implementation Requirements , nhóm Outsourcing có xu hướng trội hơn hẳn với…" at bounding box center [1088, 473] width 664 height 55
click at [1282, 446] on p "Với Implementation Requirements , nhóm Outsourcing có xu hướng trội hơn hẳn với…" at bounding box center [1088, 473] width 664 height 55
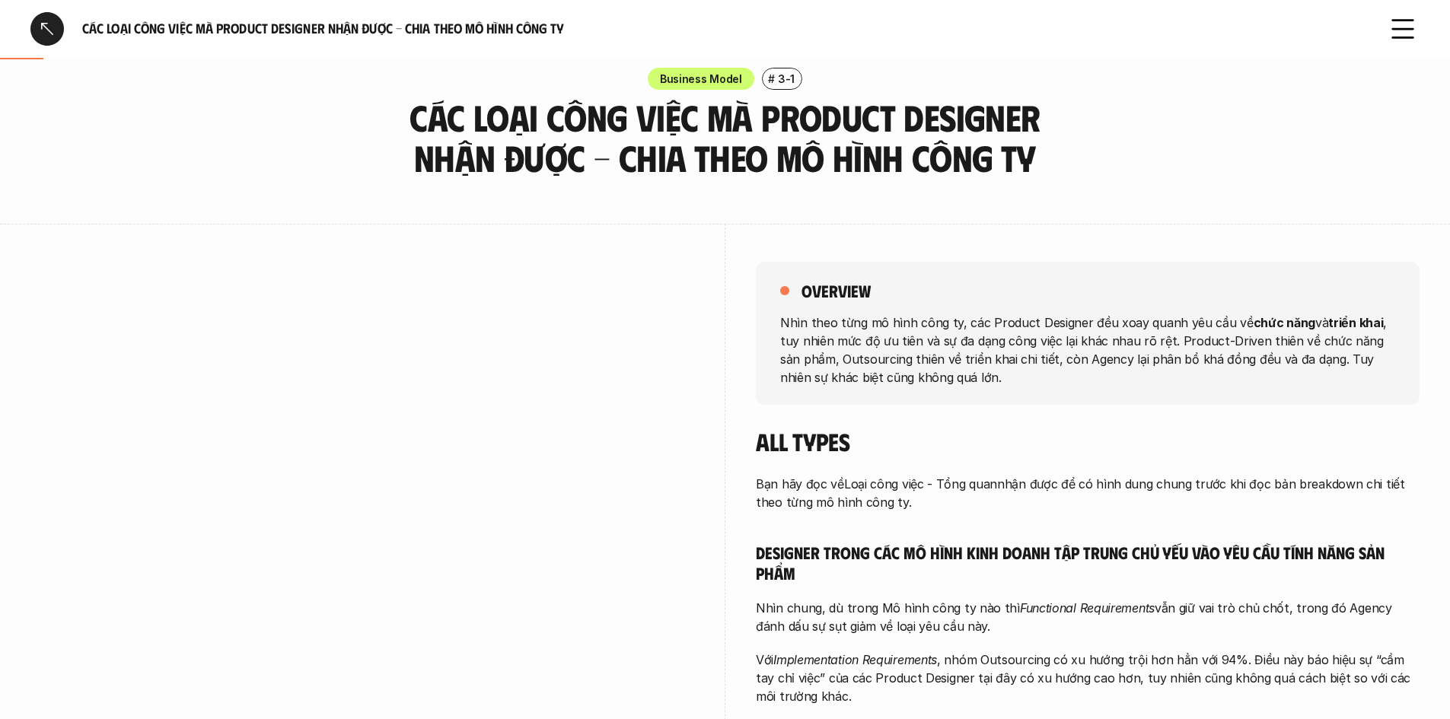
scroll to position [0, 0]
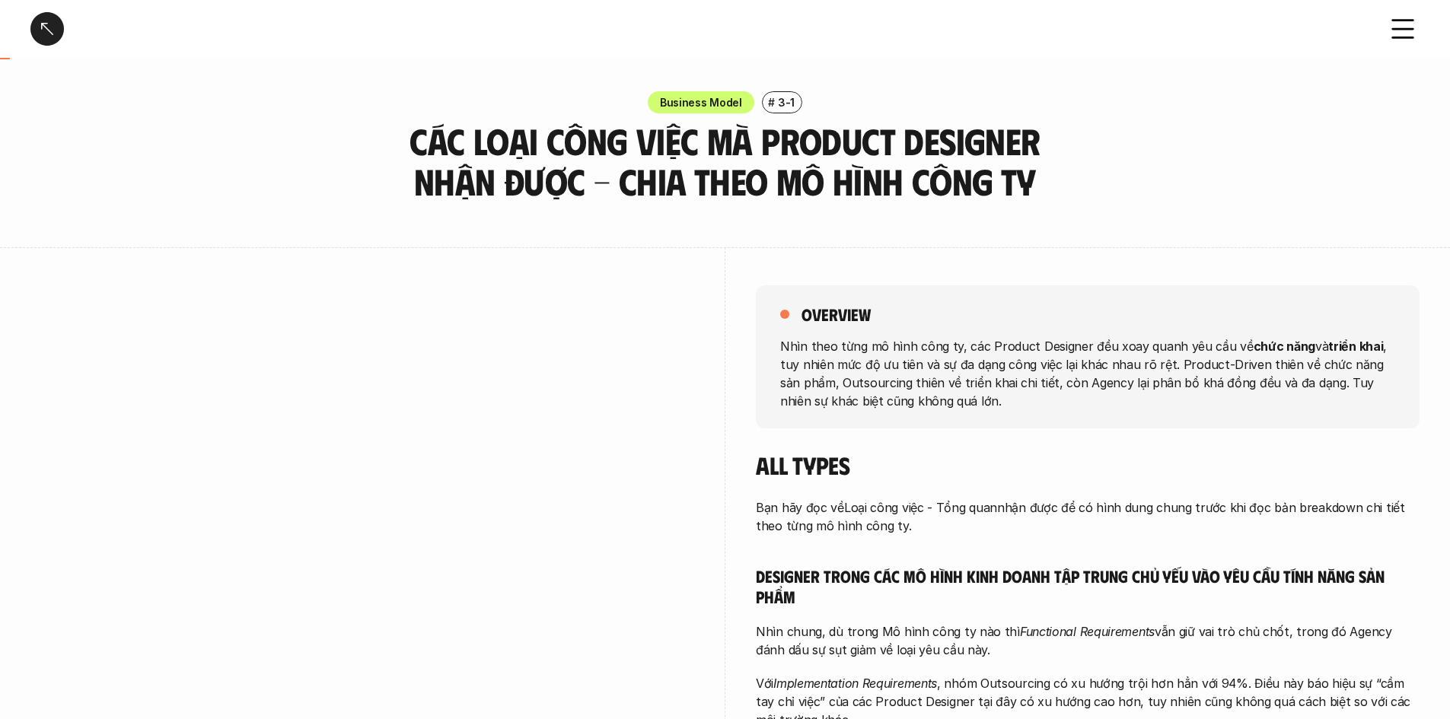
click at [52, 31] on div at bounding box center [46, 28] width 33 height 33
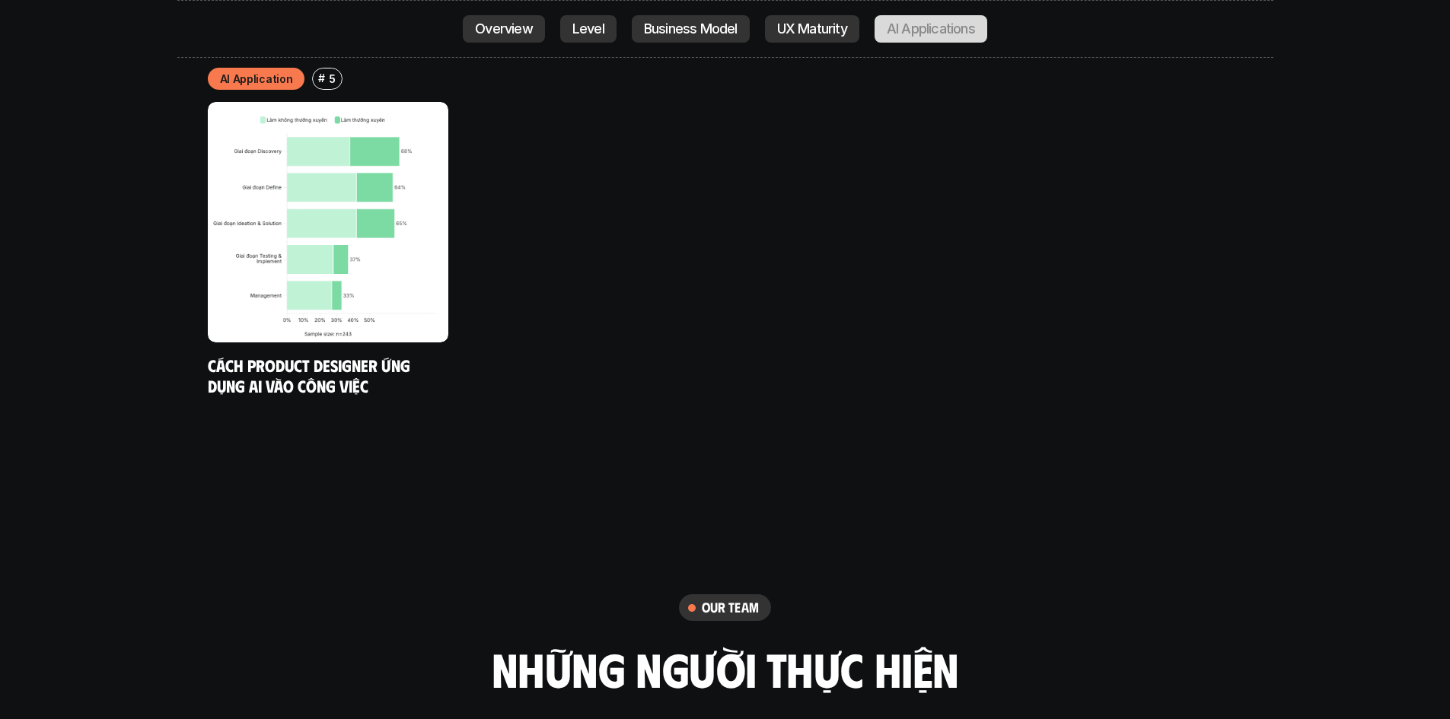
scroll to position [8604, 0]
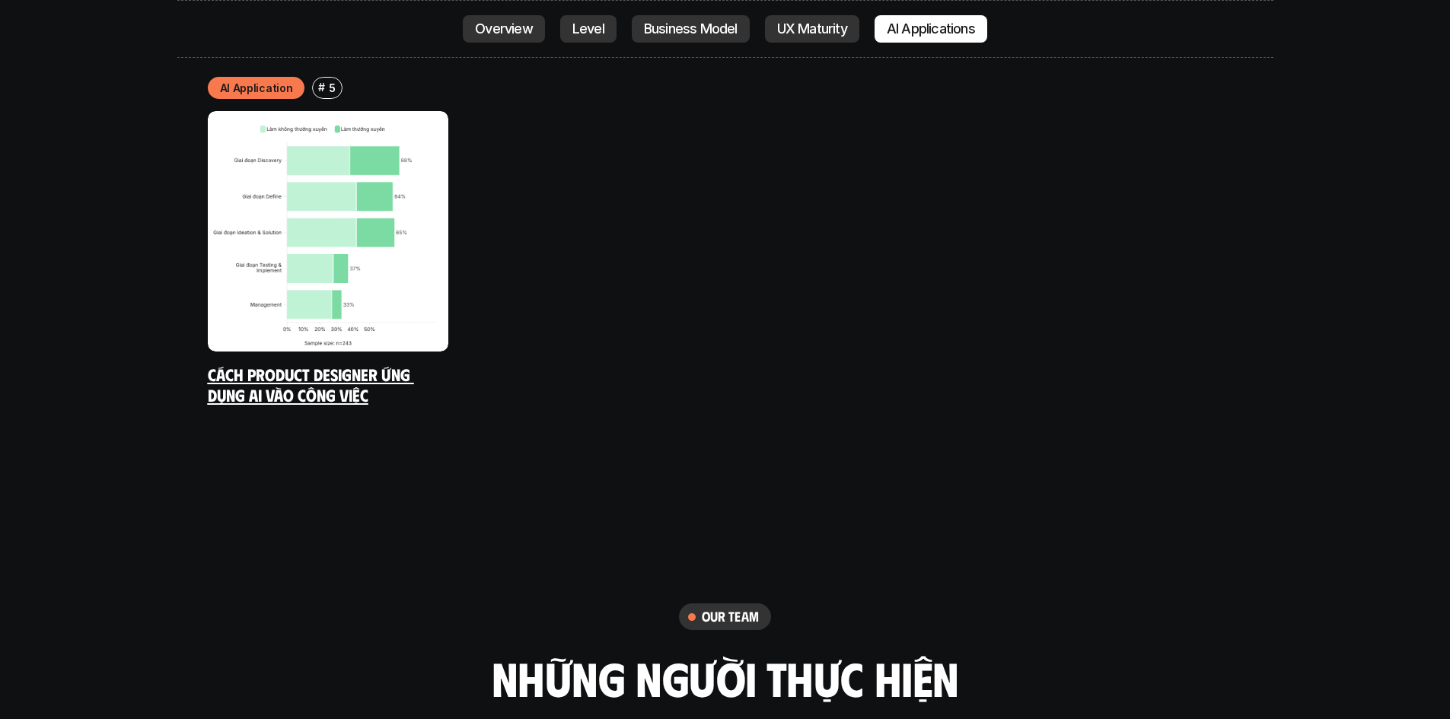
click at [316, 364] on link "Cách Product Designer ứng dụng AI vào công việc" at bounding box center [311, 385] width 206 height 42
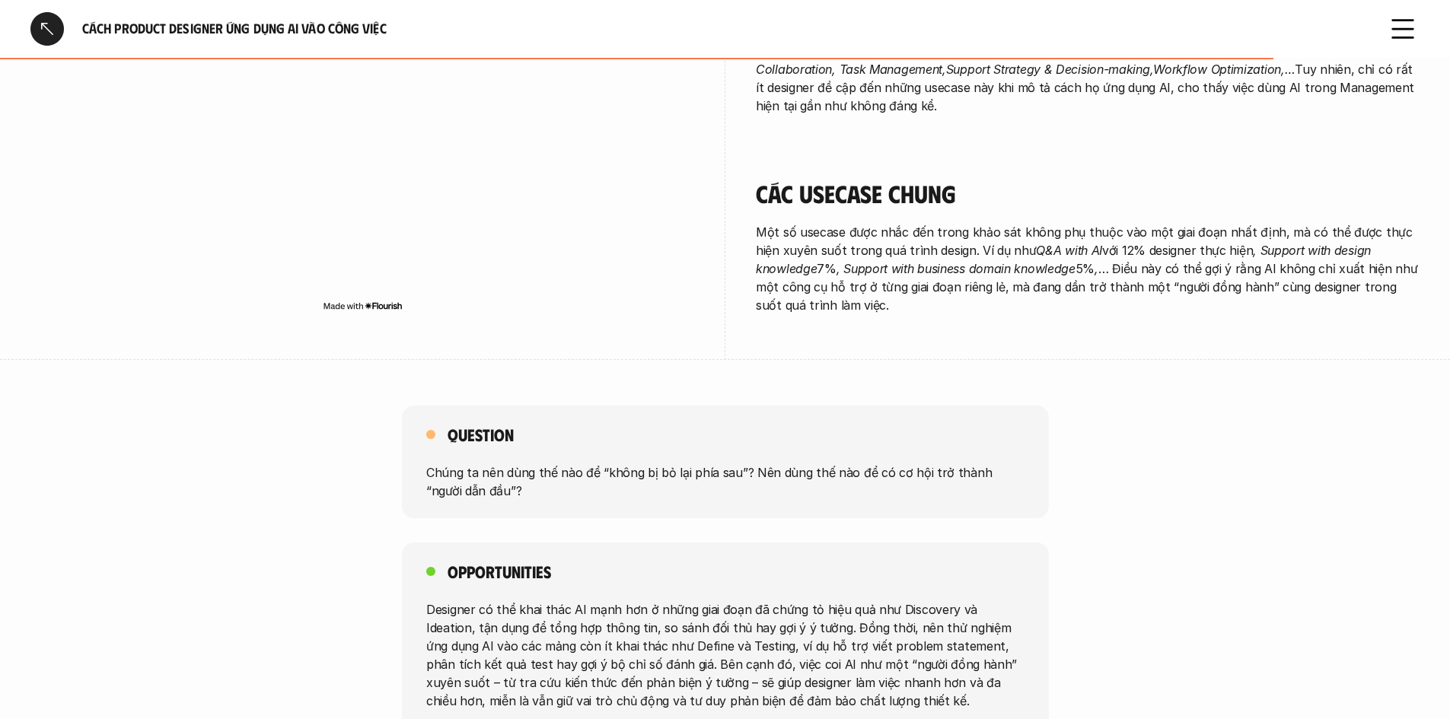
scroll to position [2620, 0]
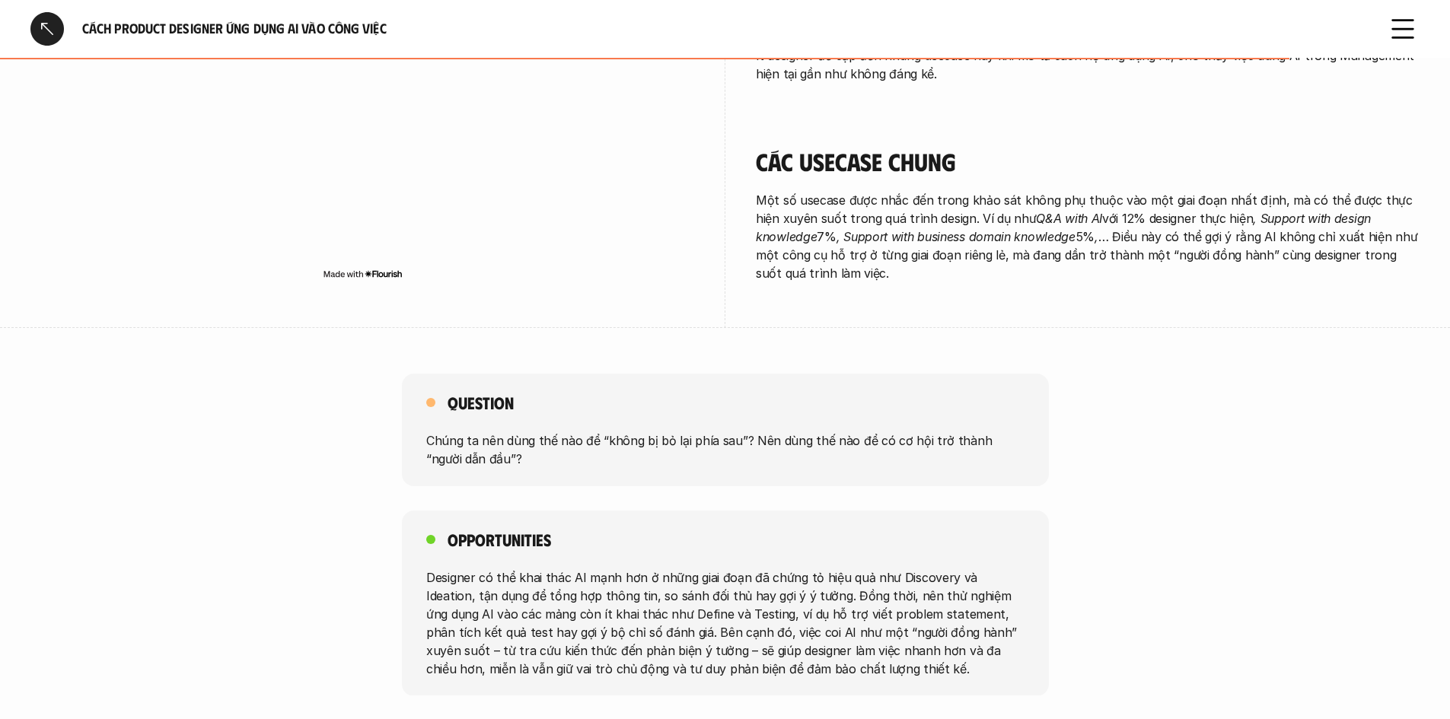
click at [45, 14] on div at bounding box center [46, 28] width 33 height 33
